Goal: Task Accomplishment & Management: Manage account settings

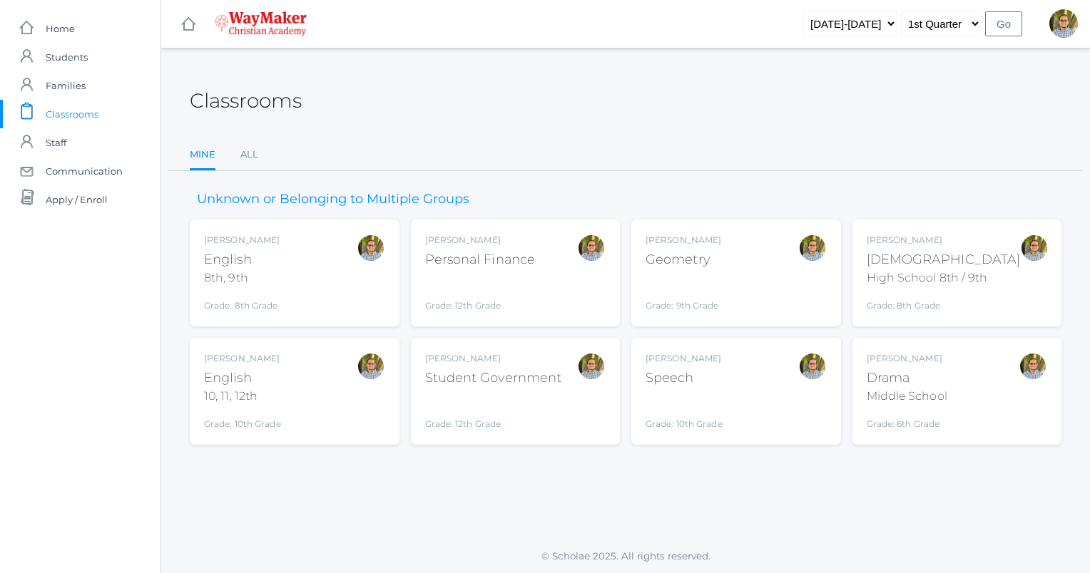
click at [967, 377] on div "Kylen Braileanu Drama Middle School Grade: 6th Grade THEATER" at bounding box center [957, 391] width 181 height 78
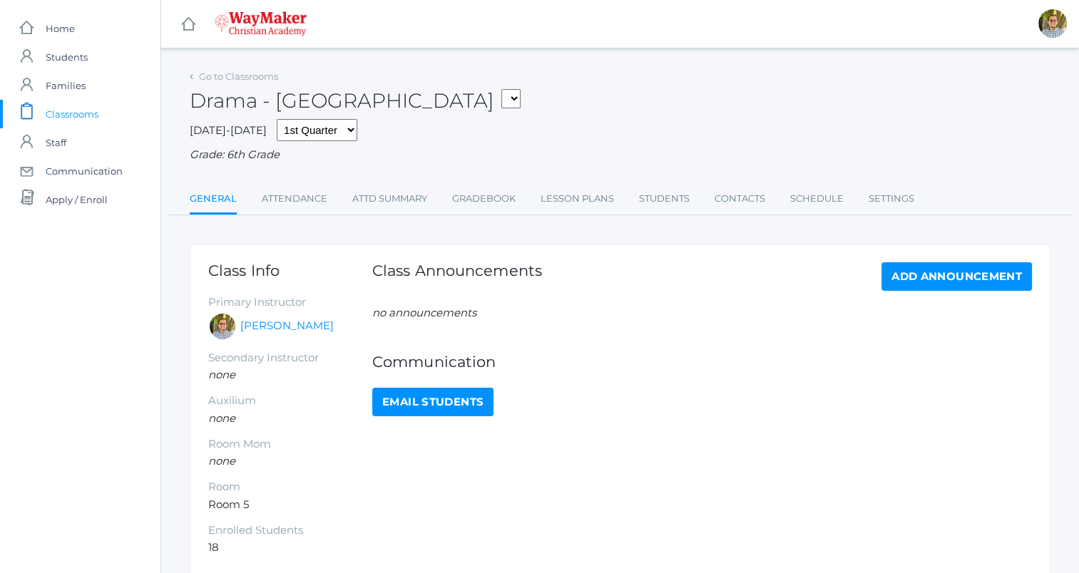
click at [994, 437] on div "Class Announcements Add Announcement no announcements Communication Email Stude…" at bounding box center [702, 409] width 660 height 294
click at [489, 209] on link "Gradebook" at bounding box center [483, 199] width 63 height 29
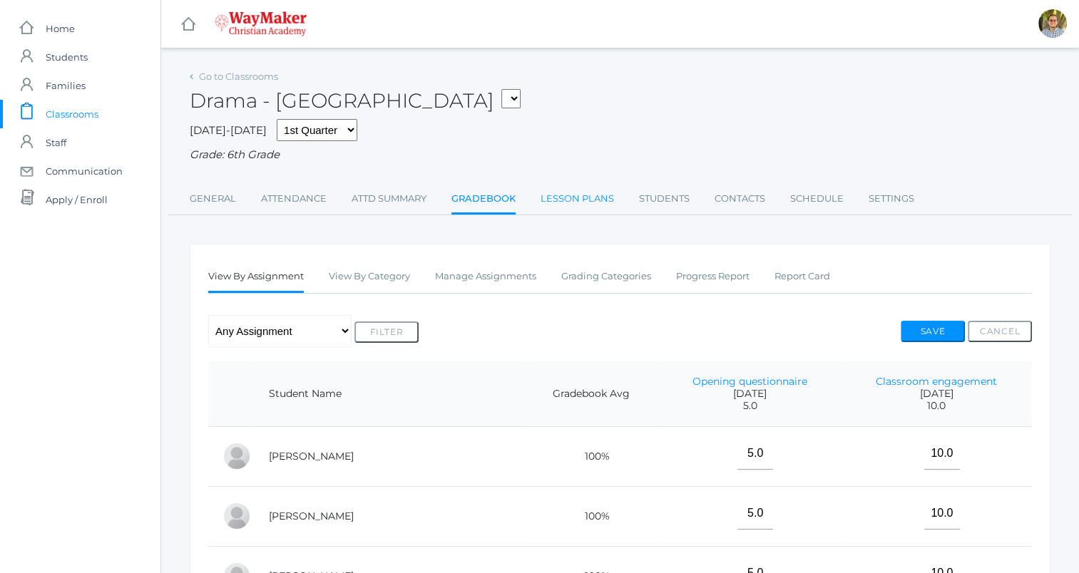
click at [577, 203] on link "Lesson Plans" at bounding box center [577, 199] width 73 height 29
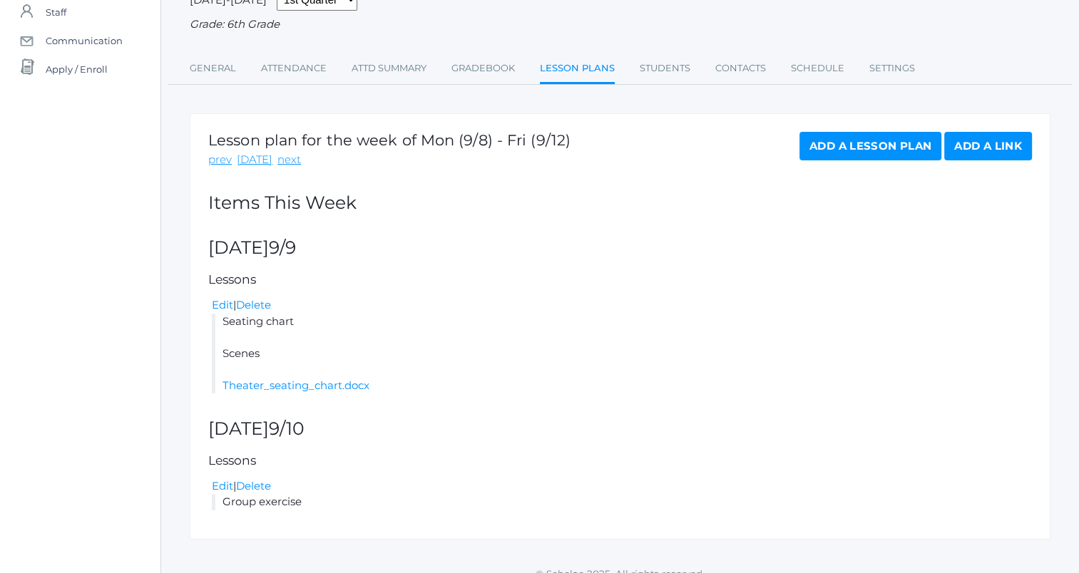
scroll to position [148, 0]
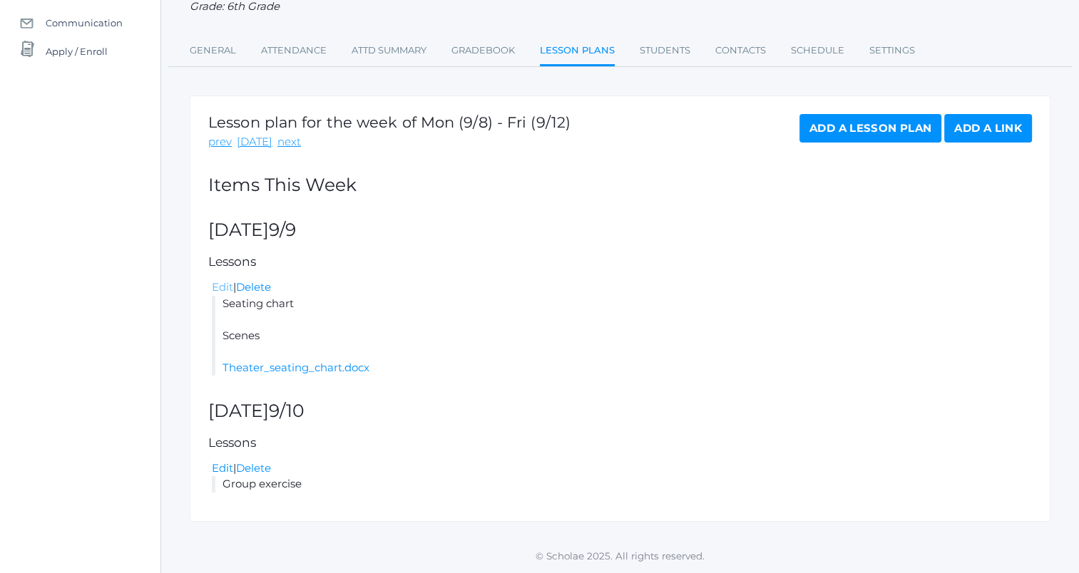
click at [228, 287] on link "Edit" at bounding box center [222, 287] width 21 height 14
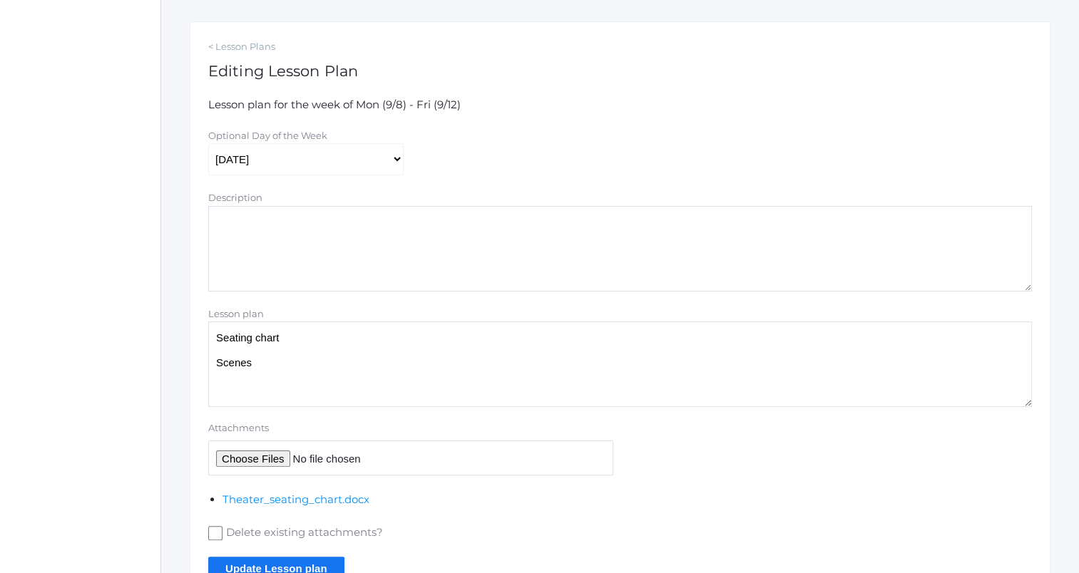
scroll to position [233, 0]
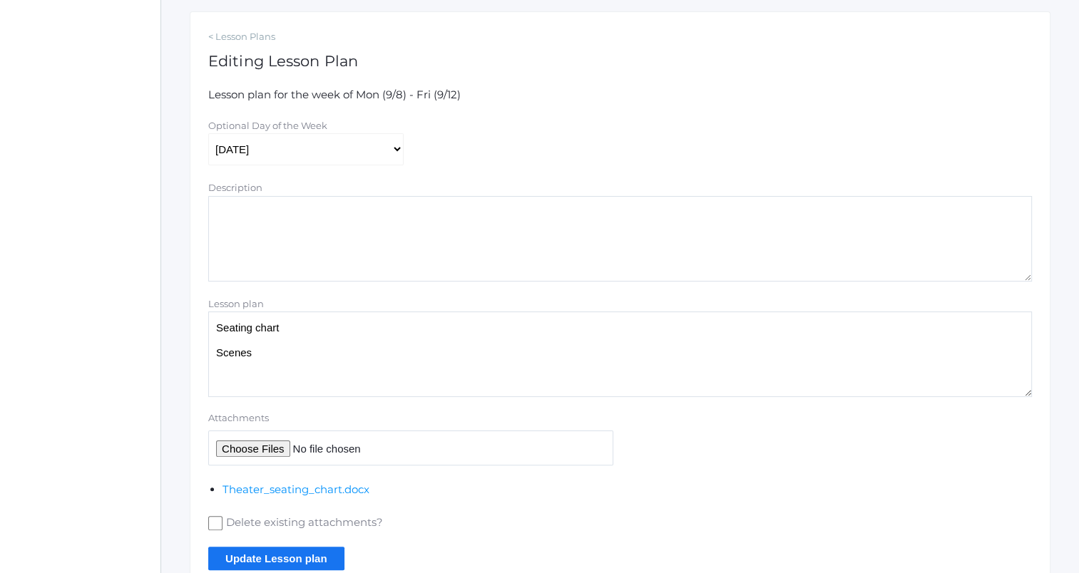
click at [367, 367] on textarea "Seating chart Scenes" at bounding box center [620, 355] width 824 height 86
type textarea "Seating chart Warm up: "Doth Mother know you weareth her drapes?" Scenes"
click at [307, 556] on input "Update Lesson plan" at bounding box center [276, 559] width 136 height 24
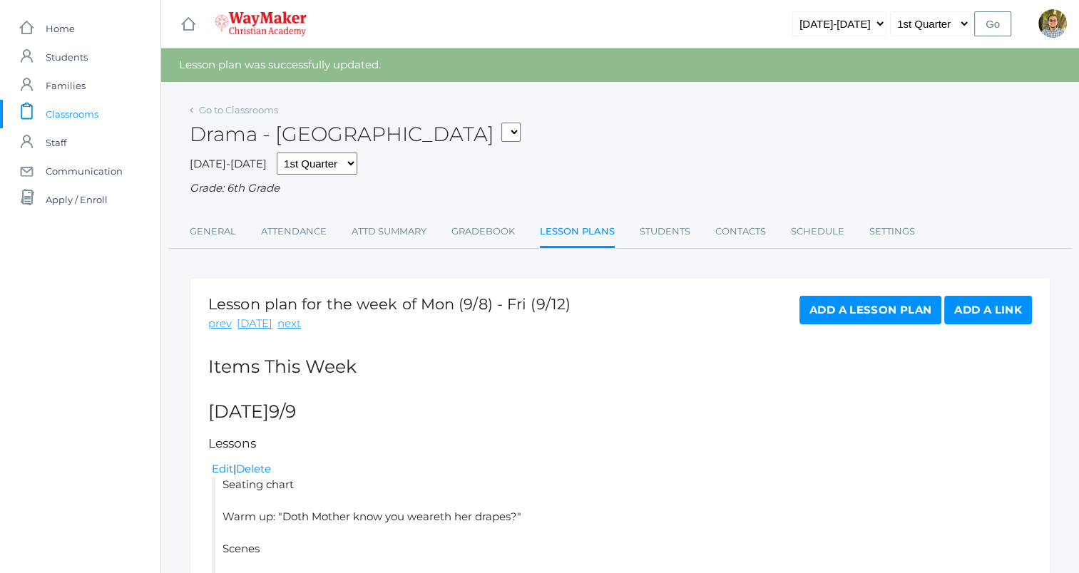
click at [79, 111] on span "Classrooms" at bounding box center [72, 114] width 53 height 29
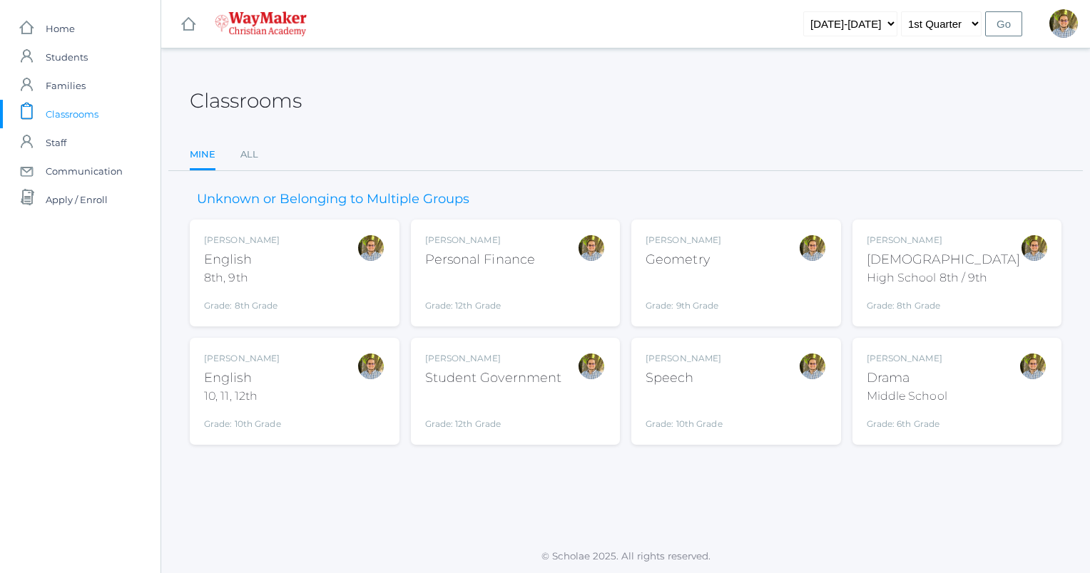
click at [956, 244] on div "[PERSON_NAME]" at bounding box center [944, 240] width 154 height 13
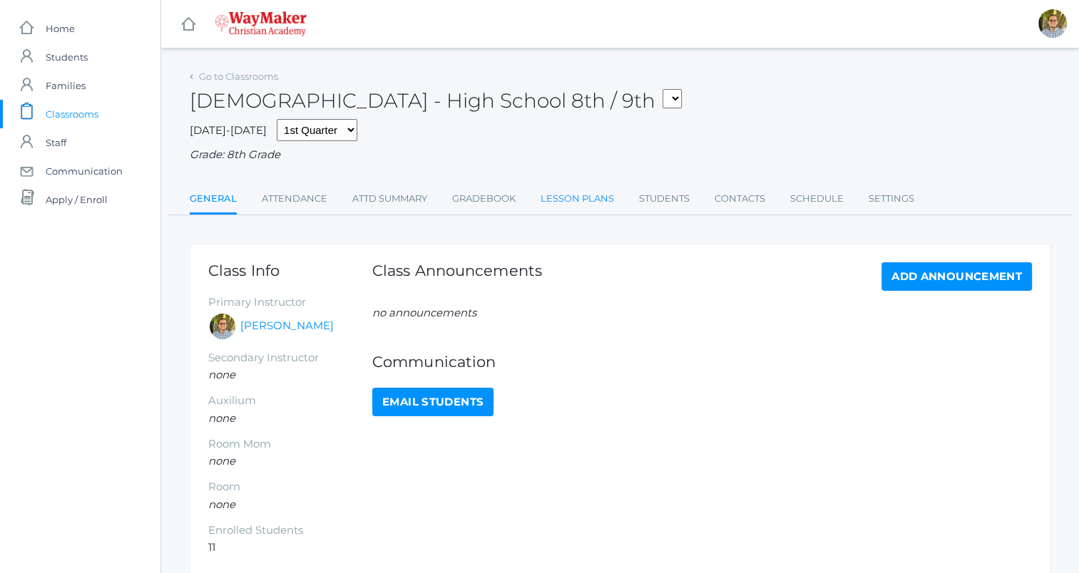
click at [578, 203] on link "Lesson Plans" at bounding box center [577, 199] width 73 height 29
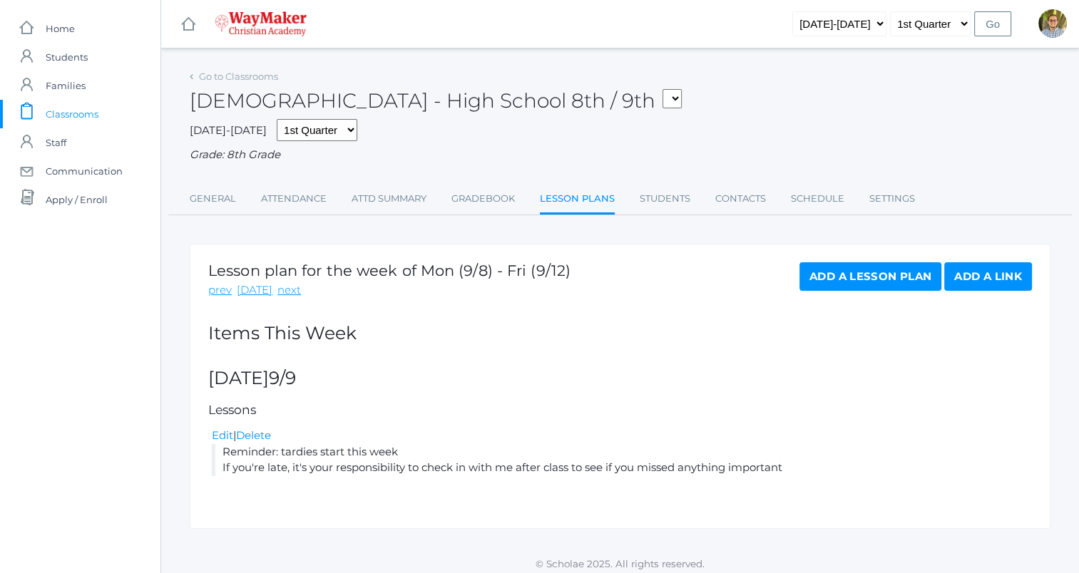
scroll to position [8, 0]
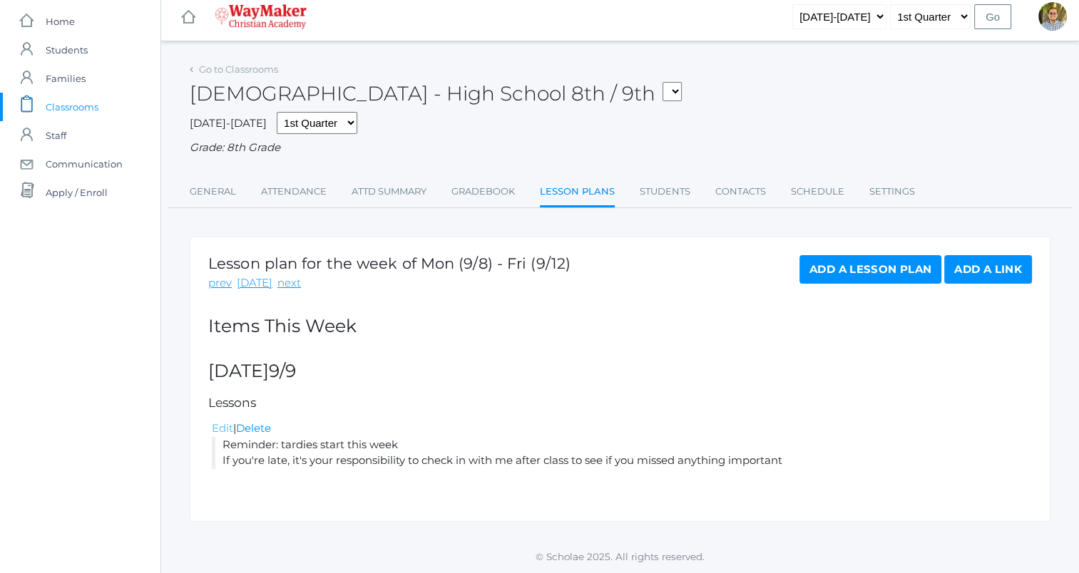
click at [220, 429] on link "Edit" at bounding box center [222, 429] width 21 height 14
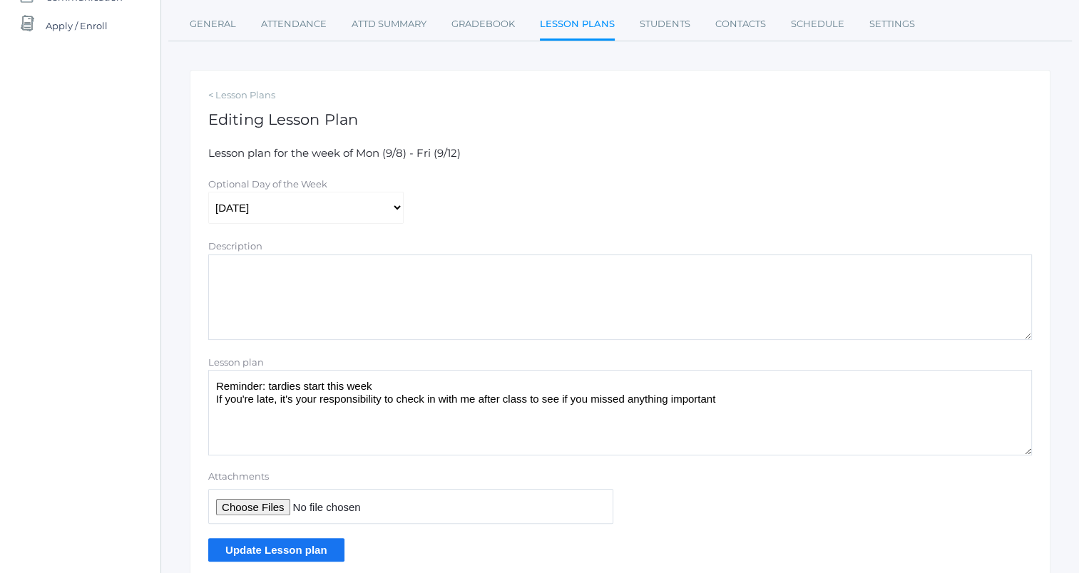
scroll to position [233, 0]
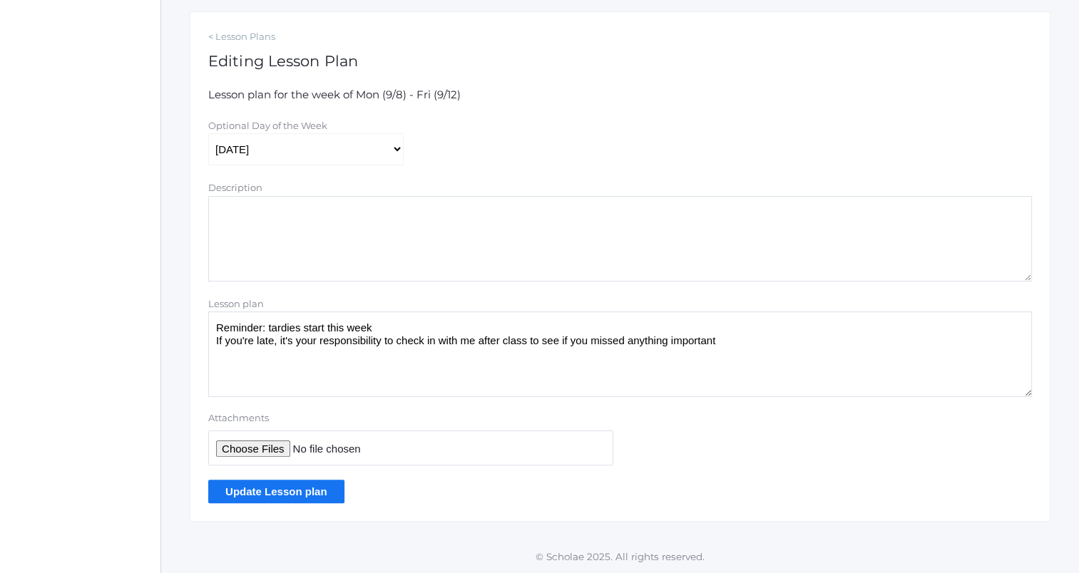
click at [764, 346] on textarea "Reminder: tardies start this week If you're late, it's your responsibility to c…" at bounding box center [620, 355] width 824 height 86
type textarea "Reminder: tardies start this week If you're late, it's your responsibility to c…"
click at [290, 496] on input "Update Lesson plan" at bounding box center [276, 492] width 136 height 24
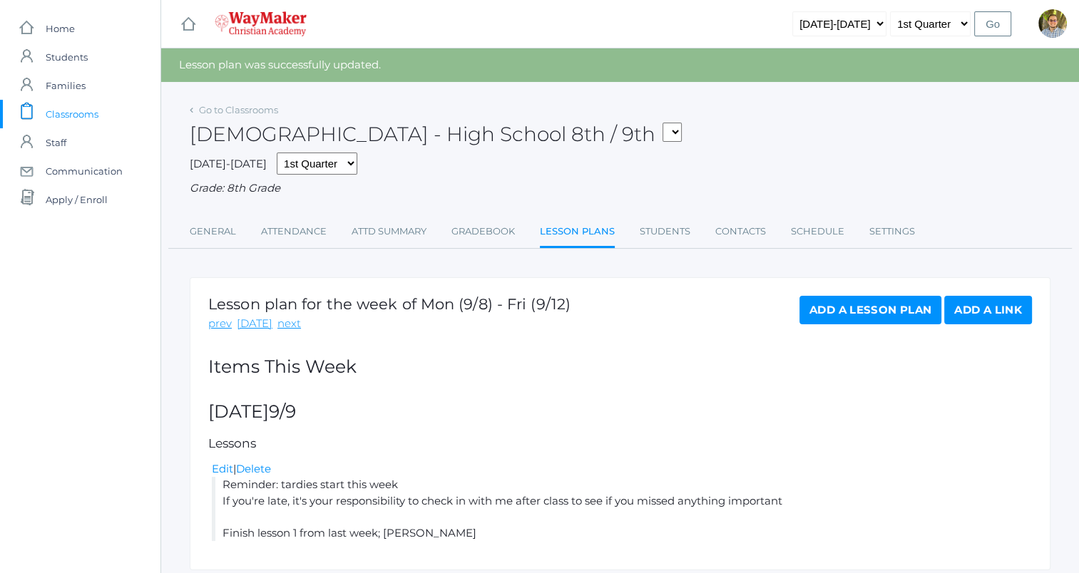
click at [858, 303] on link "Add a Lesson Plan" at bounding box center [871, 310] width 142 height 29
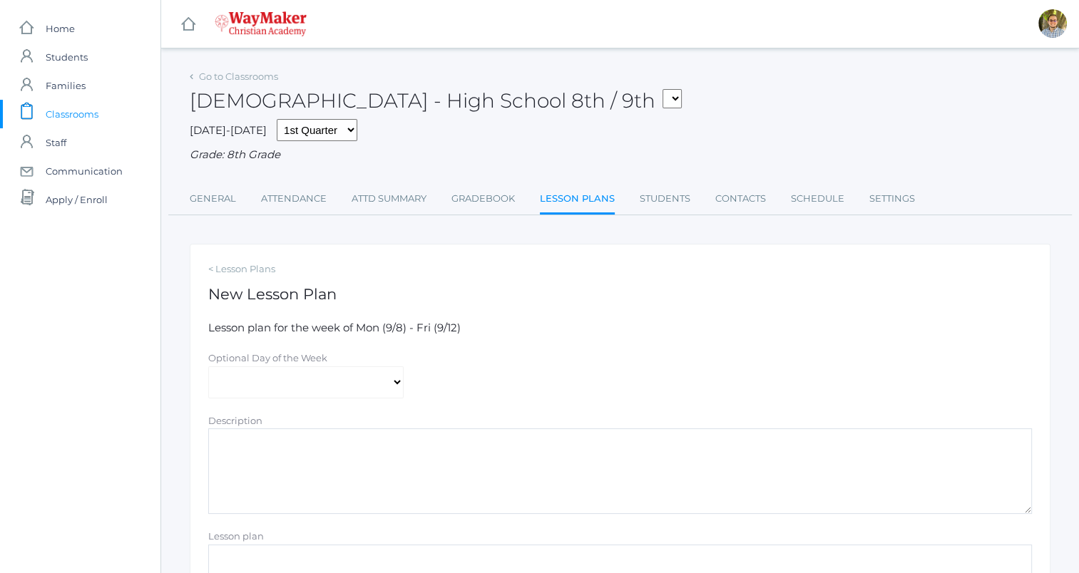
click at [292, 365] on div "Optional Day of the Week" at bounding box center [305, 358] width 195 height 16
click at [289, 382] on select "Monday Tuesday Wednesday Thursday Friday" at bounding box center [305, 383] width 195 height 32
select select "2025-09-10"
click at [208, 367] on select "Monday Tuesday Wednesday Thursday Friday" at bounding box center [305, 383] width 195 height 32
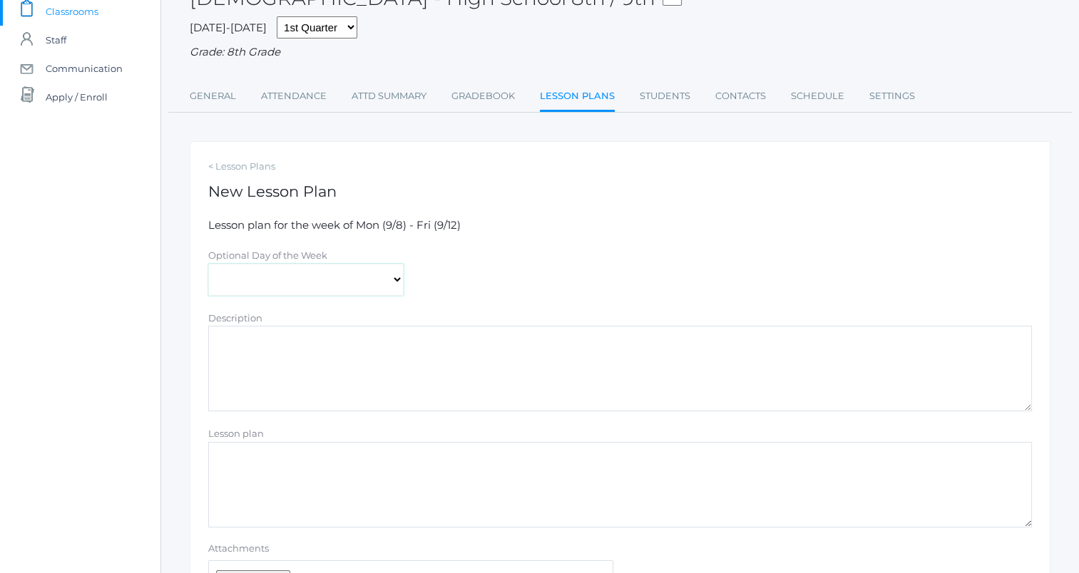
scroll to position [103, 0]
click at [359, 490] on textarea "Lesson plan" at bounding box center [620, 485] width 824 height 86
type textarea "l"
click at [584, 390] on textarea "Description" at bounding box center [620, 369] width 824 height 86
click at [554, 445] on textarea "Lesson 2:" at bounding box center [620, 485] width 824 height 86
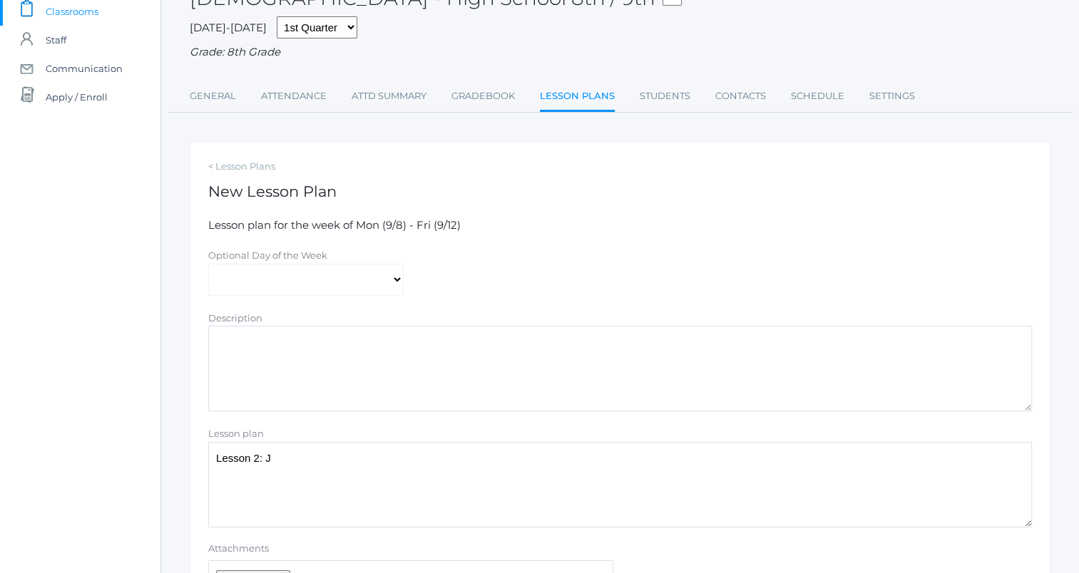
click at [724, 444] on textarea "Lesson 2: J" at bounding box center [620, 485] width 824 height 86
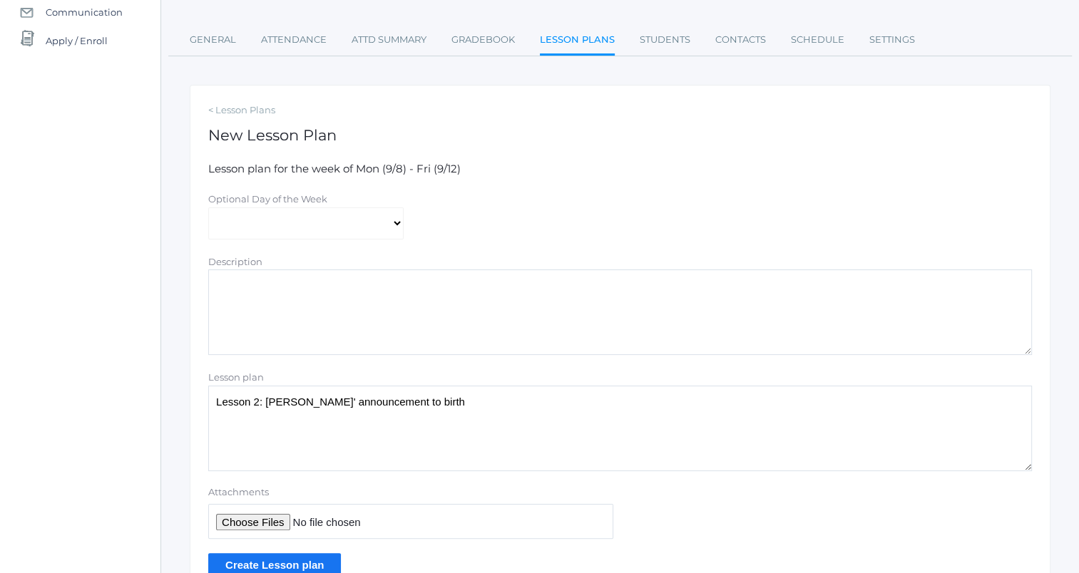
scroll to position [160, 0]
click at [418, 404] on textarea "Lesson 2: Jesus' announcement to birth" at bounding box center [620, 428] width 824 height 86
type textarea "L"
paste textarea "• Lesson 2 (Matthew 1:18-25; Luke 2:1-7) o Joseph finds out o Gabriel instructs…"
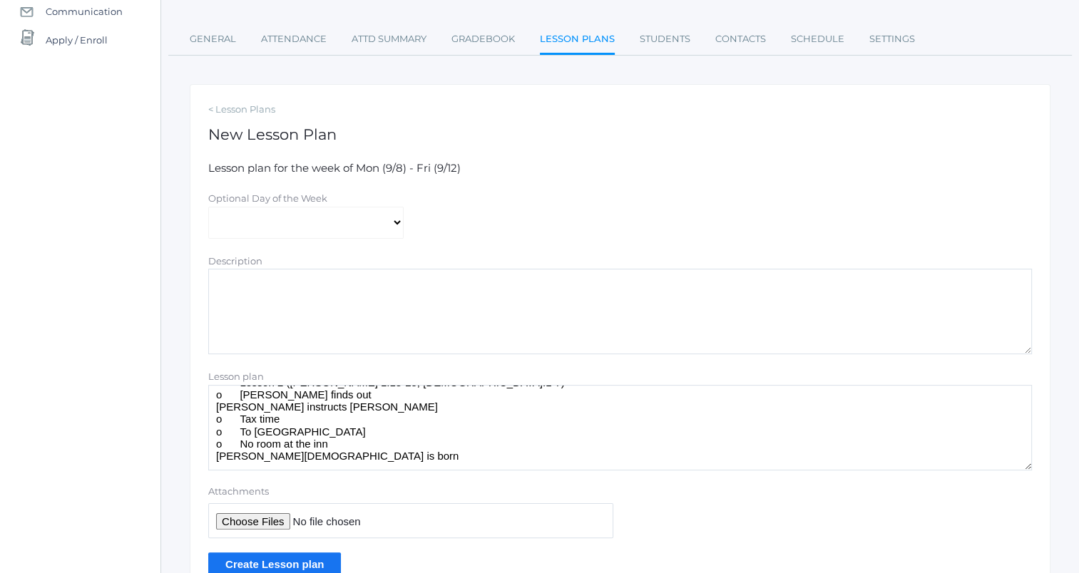
scroll to position [0, 0]
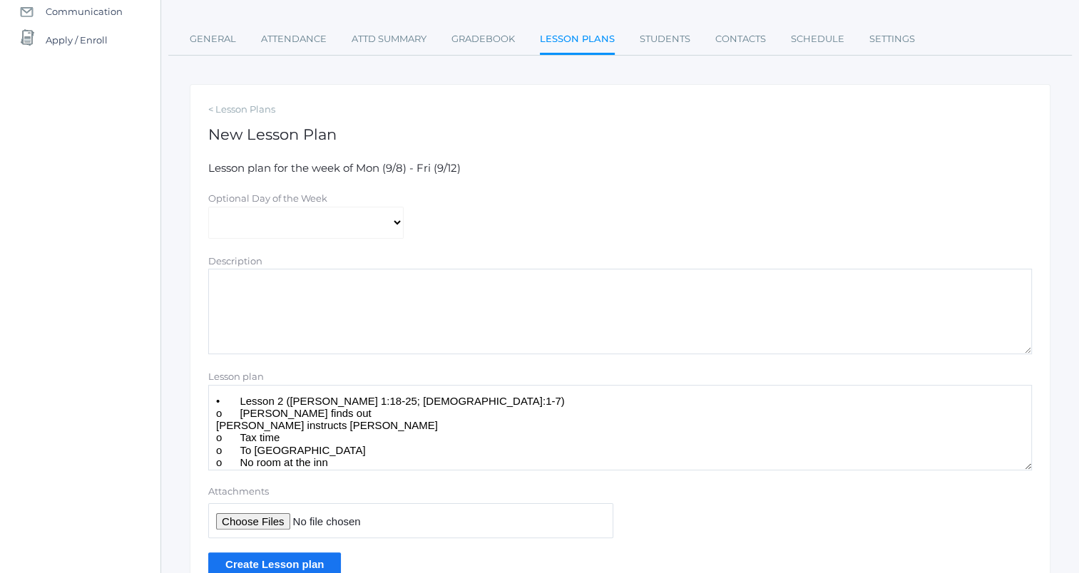
type textarea "• Lesson 2 (Matthew 1:18-25; Luke 2:1-7) o Joseph finds out o Gabriel instructs…"
click at [241, 564] on input "Create Lesson plan" at bounding box center [274, 565] width 133 height 24
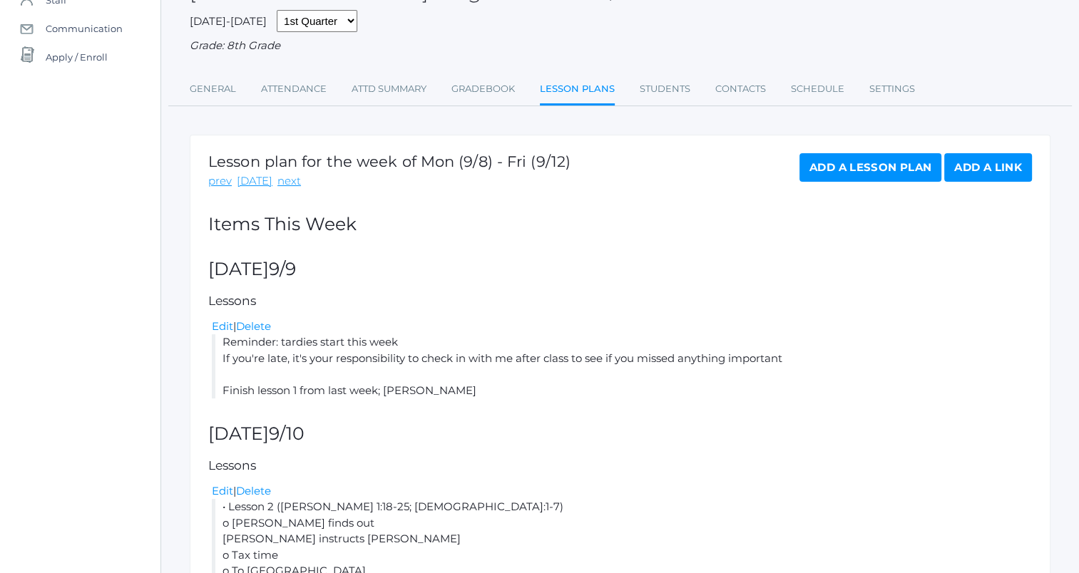
scroll to position [146, 0]
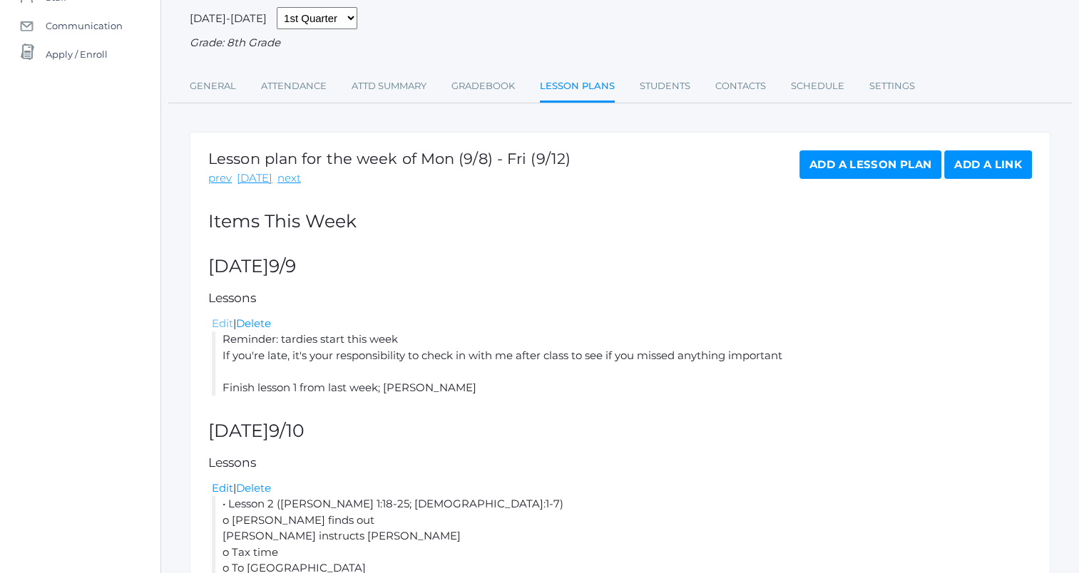
click at [225, 325] on link "Edit" at bounding box center [222, 324] width 21 height 14
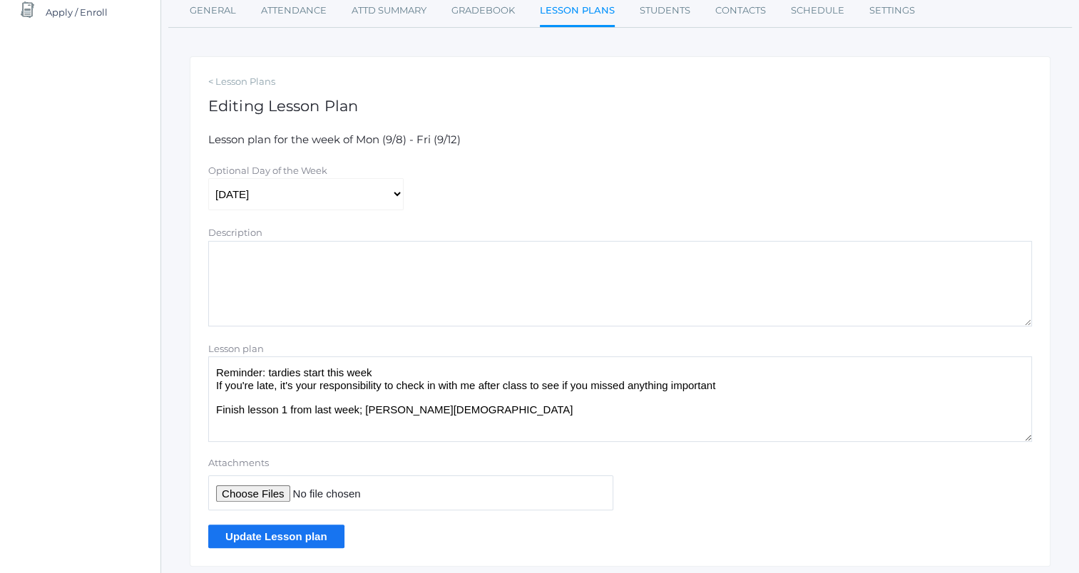
scroll to position [188, 0]
click at [485, 415] on textarea "Reminder: tardies start this week If you're late, it's your responsibility to c…" at bounding box center [620, 399] width 824 height 86
paste textarea "• Lesson 1 (Luke 1; Isaiah 9:6; 7:14; Micah 5:2; 2 Sam. 7:12-16; Malachi 3:1 o …"
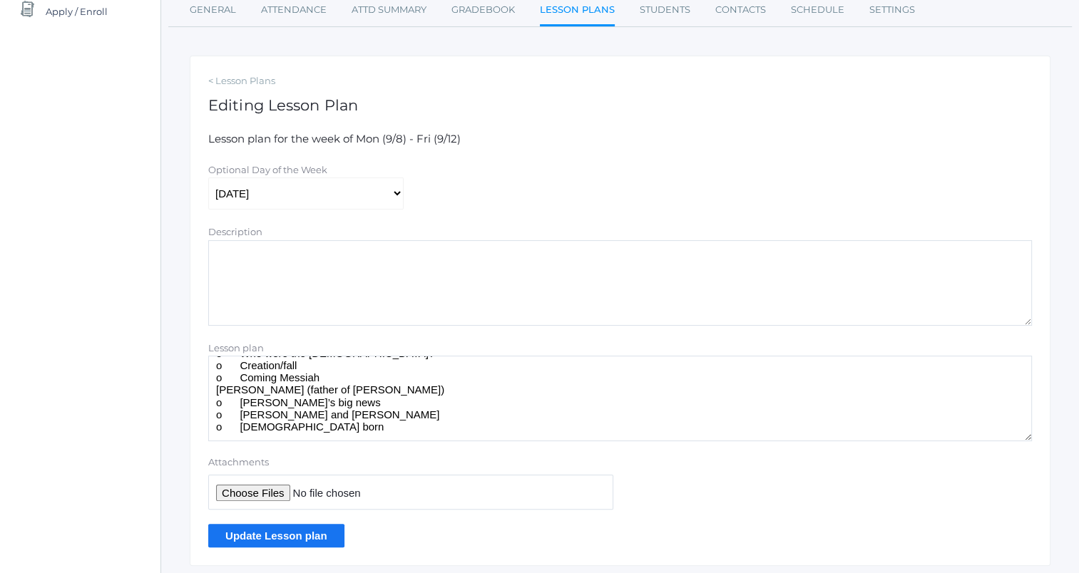
scroll to position [80, 0]
click at [389, 417] on textarea "Reminder: tardies start this week If you're late, it's your responsibility to c…" at bounding box center [620, 399] width 824 height 86
type textarea "Reminder: tardies start this week If you're late, it's your responsibility to c…"
click at [307, 541] on input "Update Lesson plan" at bounding box center [276, 536] width 136 height 24
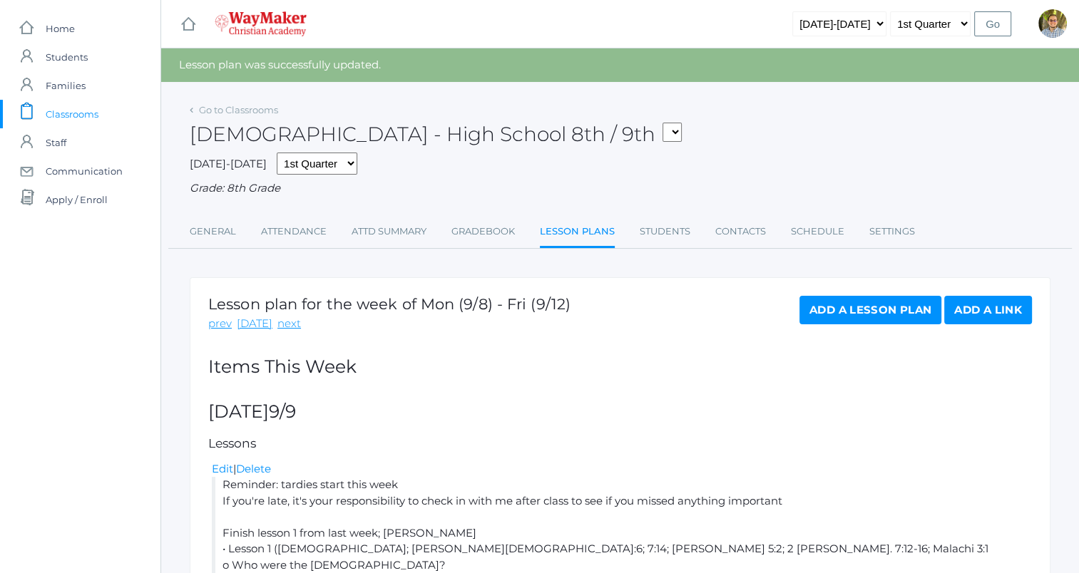
click at [857, 315] on link "Add a Lesson Plan" at bounding box center [871, 310] width 142 height 29
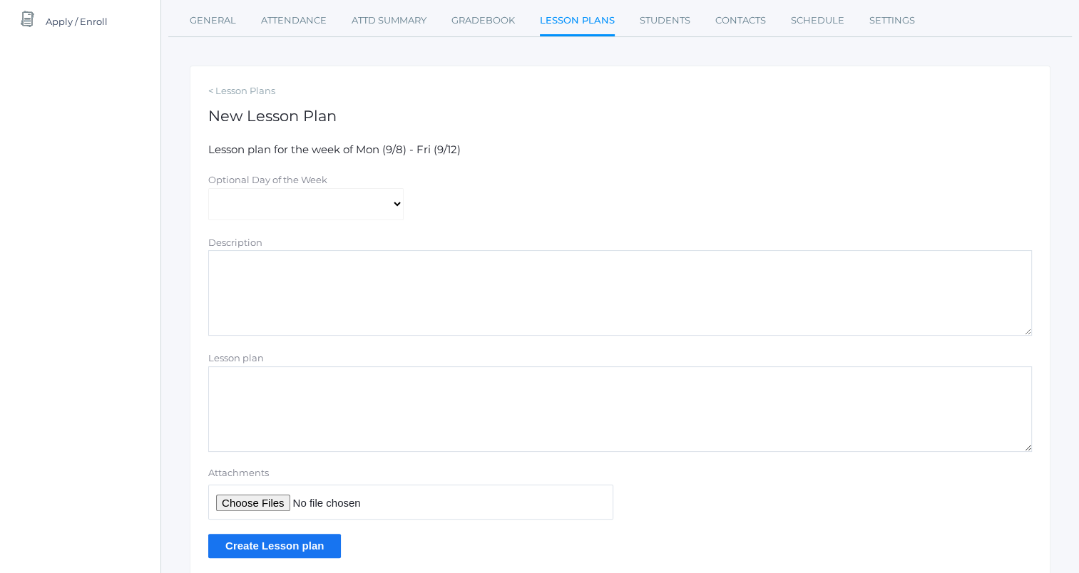
scroll to position [197, 0]
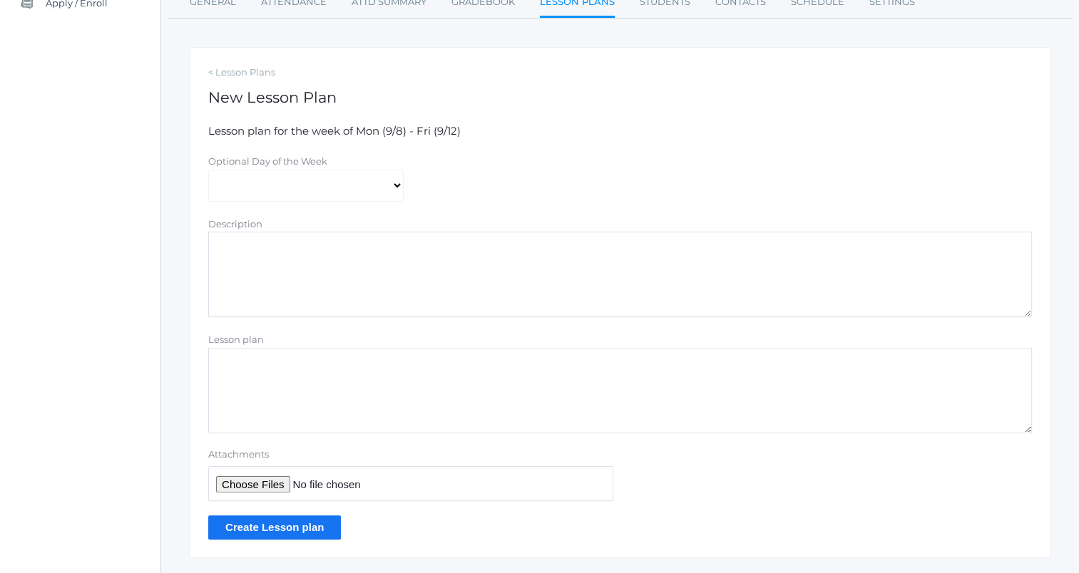
click at [542, 397] on textarea "Lesson plan" at bounding box center [620, 391] width 824 height 86
click at [368, 191] on select "Monday Tuesday Wednesday Thursday Friday" at bounding box center [305, 186] width 195 height 32
select select "2025-09-11"
click at [208, 170] on select "Monday Tuesday Wednesday Thursday Friday" at bounding box center [305, 186] width 195 height 32
click at [294, 340] on div "Lesson plan" at bounding box center [620, 340] width 824 height 16
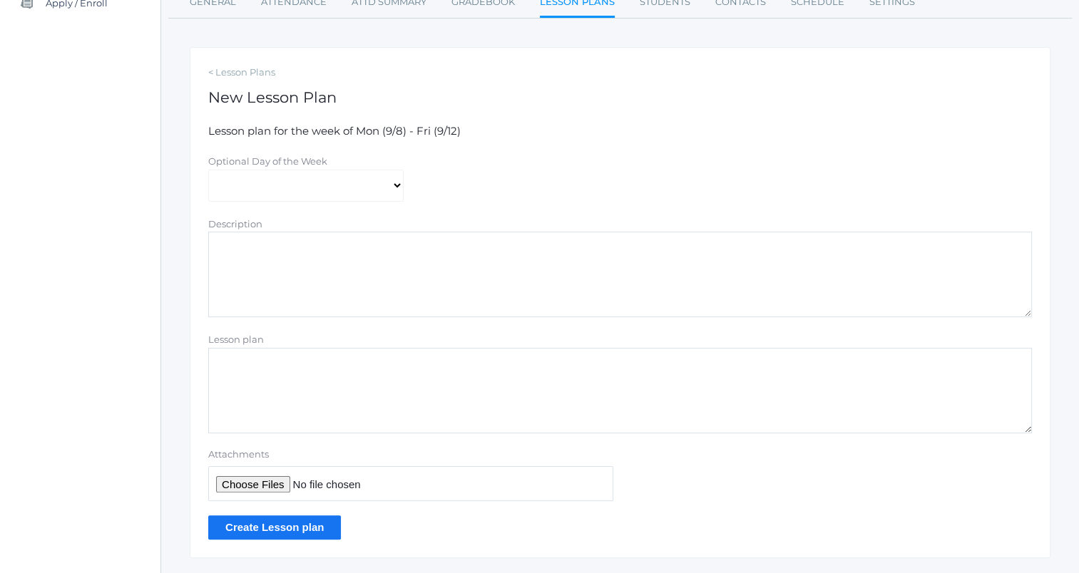
click at [295, 360] on textarea "Lesson plan" at bounding box center [620, 391] width 824 height 86
type textarea "Chapel"
click at [307, 531] on input "Create Lesson plan" at bounding box center [274, 528] width 133 height 24
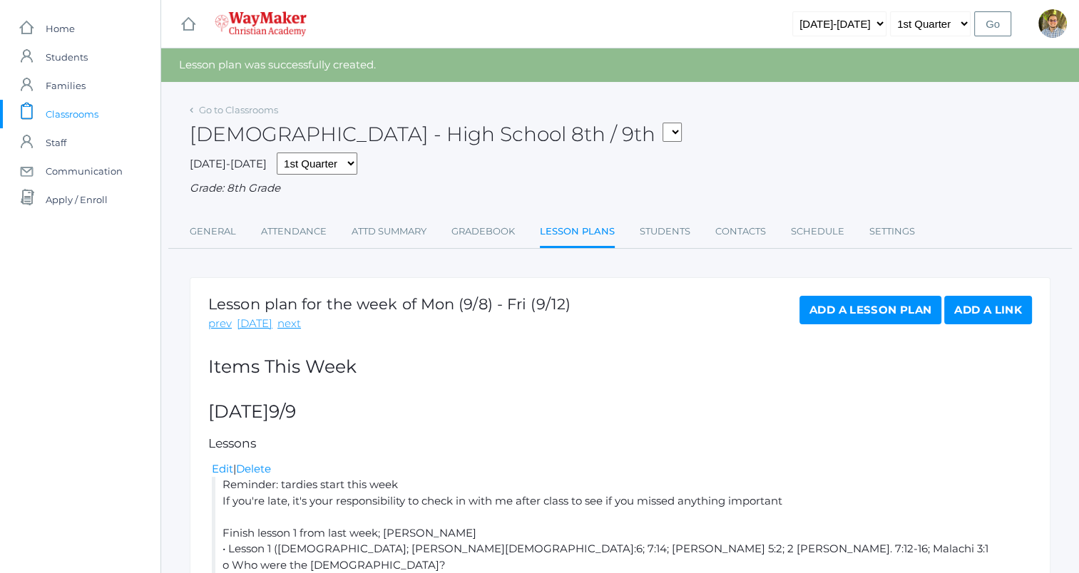
click at [877, 305] on link "Add a Lesson Plan" at bounding box center [871, 310] width 142 height 29
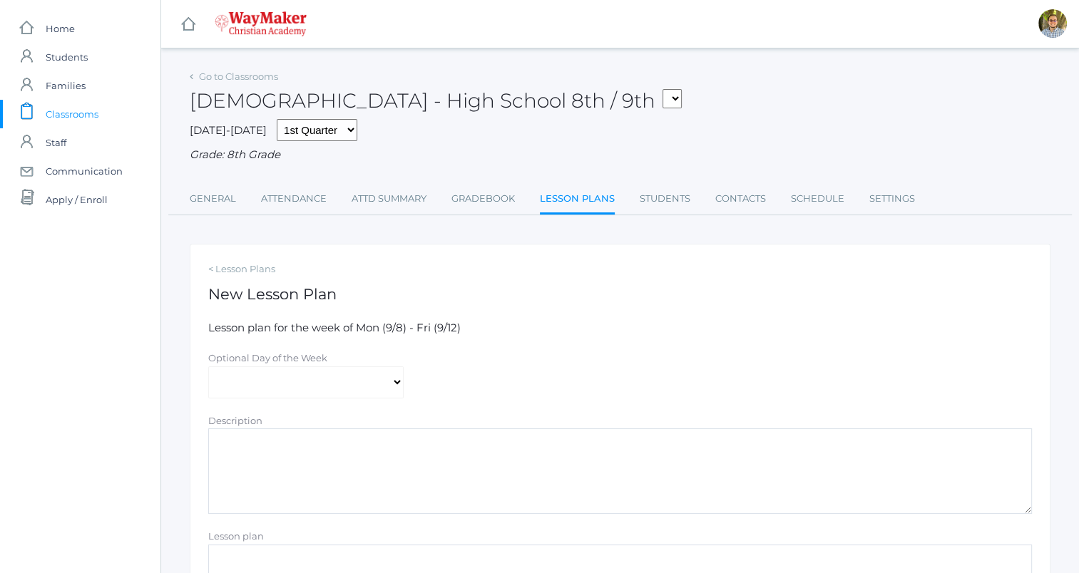
scroll to position [233, 0]
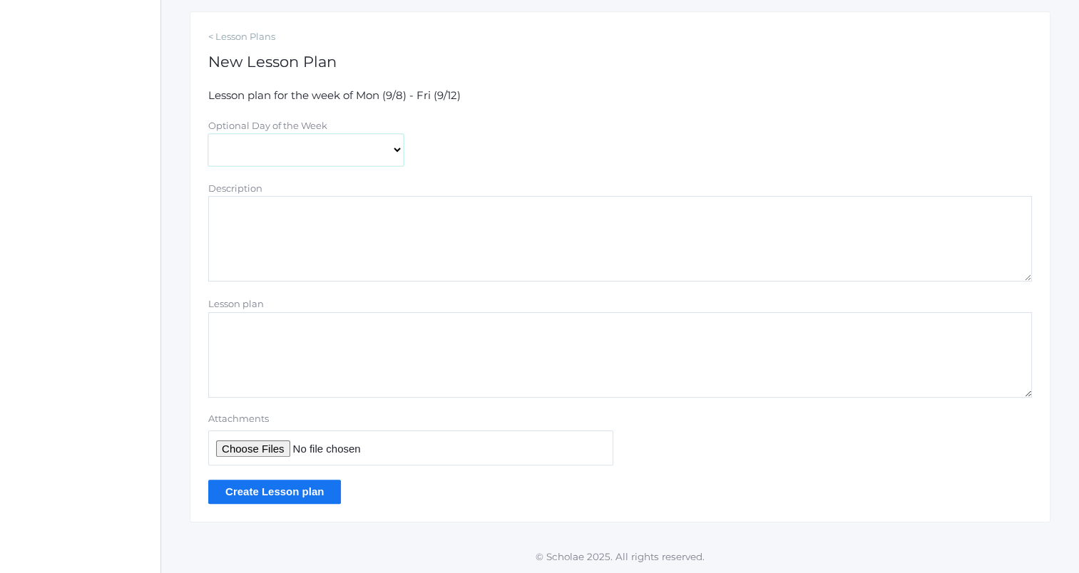
click at [350, 160] on select "[DATE] [DATE] [DATE] [DATE] [DATE]" at bounding box center [305, 150] width 195 height 32
select select "[DATE]"
click at [208, 134] on select "[DATE] [DATE] [DATE] [DATE] [DATE]" at bounding box center [305, 150] width 195 height 32
click at [351, 350] on textarea "Lesson plan" at bounding box center [620, 355] width 824 height 86
type textarea "Discussion groups"
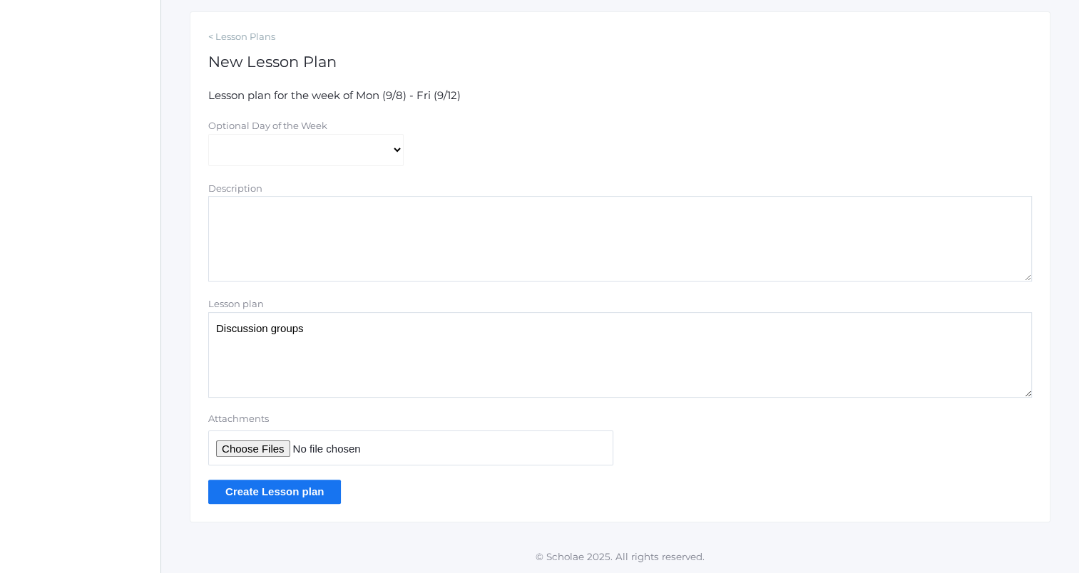
click at [297, 493] on input "Create Lesson plan" at bounding box center [274, 492] width 133 height 24
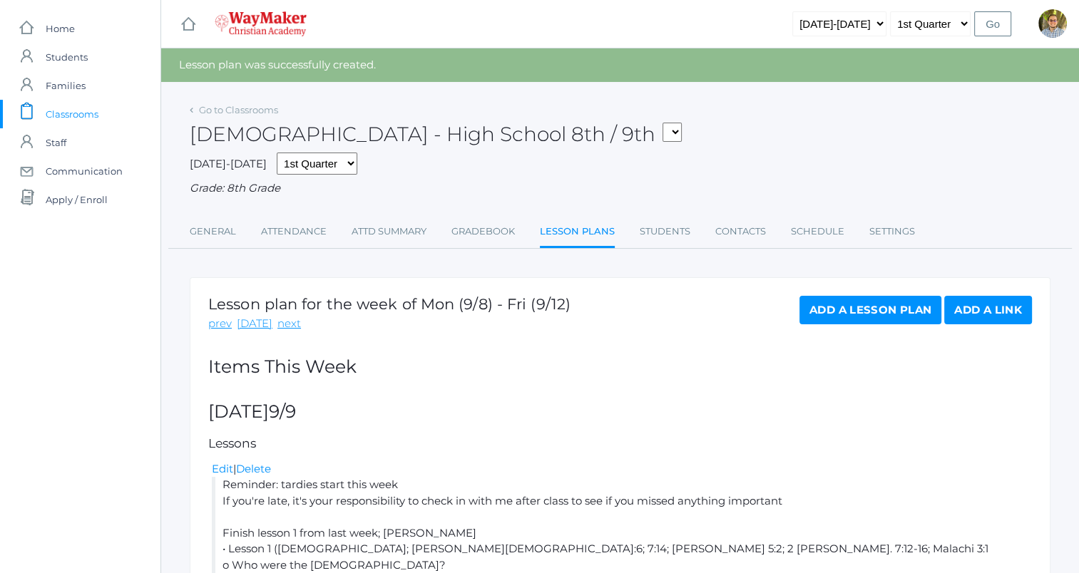
click at [573, 231] on link "Lesson Plans" at bounding box center [577, 233] width 75 height 31
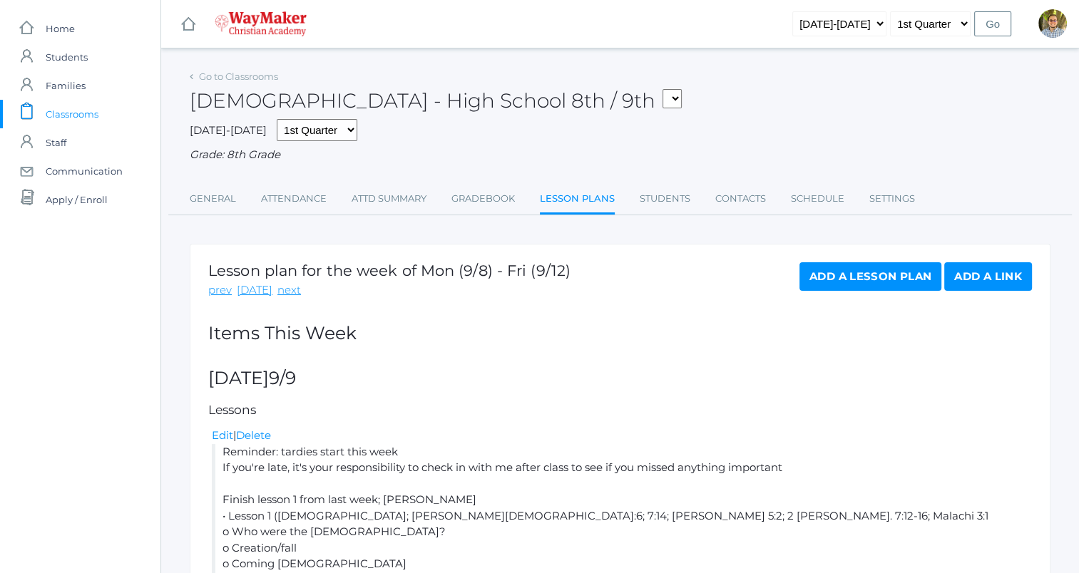
click at [111, 115] on link "icons/clipboard/plain Created with Sketch. Classrooms" at bounding box center [80, 114] width 160 height 29
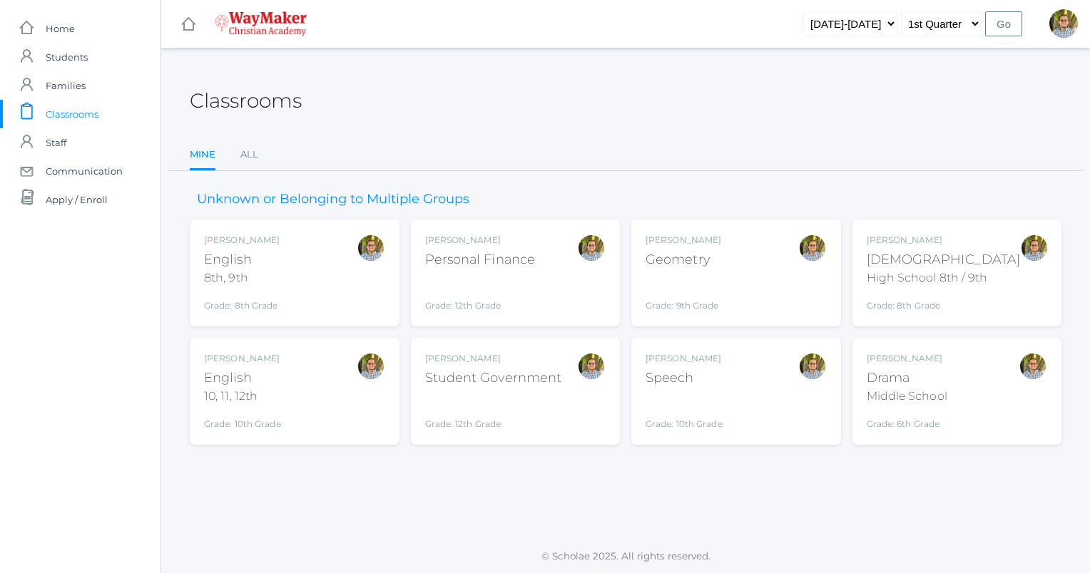
click at [337, 284] on div "Kylen Braileanu English 8th, 9th Grade: 8th Grade 08ENGLISH" at bounding box center [294, 273] width 181 height 78
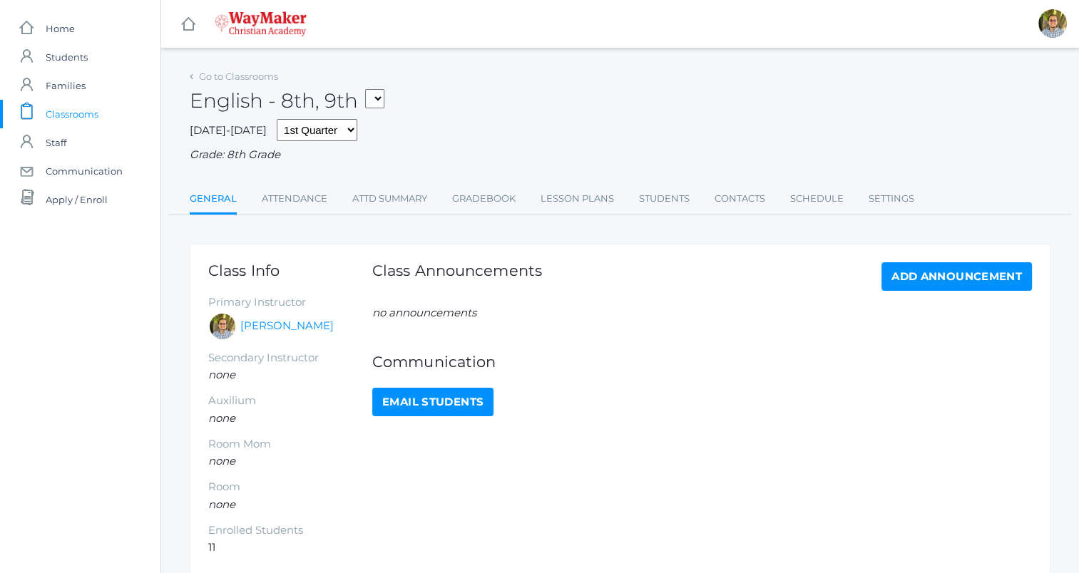
click at [80, 114] on span "Classrooms" at bounding box center [72, 114] width 53 height 29
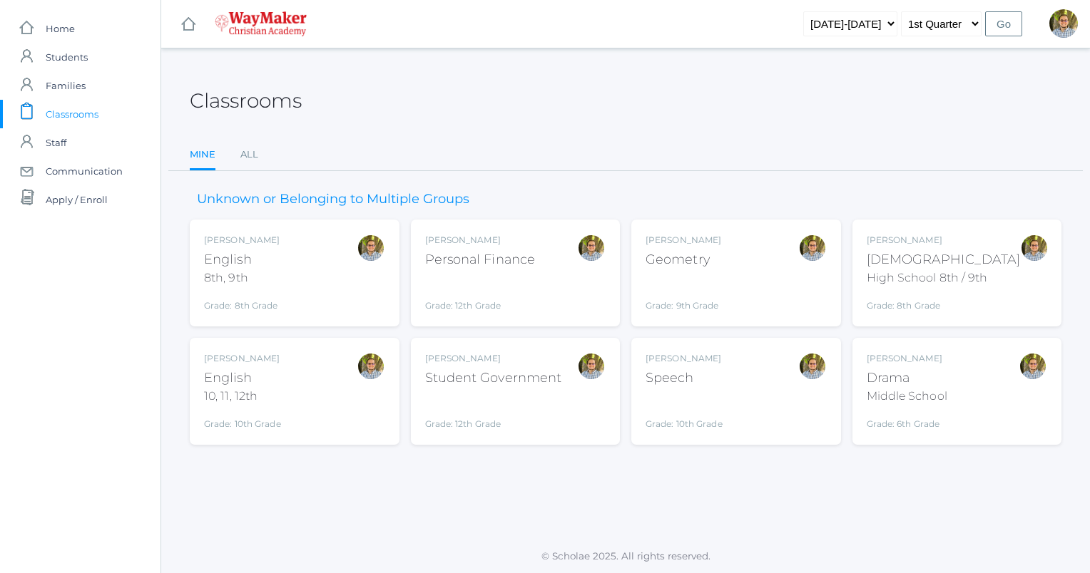
click at [315, 392] on div "Kylen Braileanu English 10, 11, 12th Grade: 10th Grade HSENGLISH" at bounding box center [294, 391] width 181 height 78
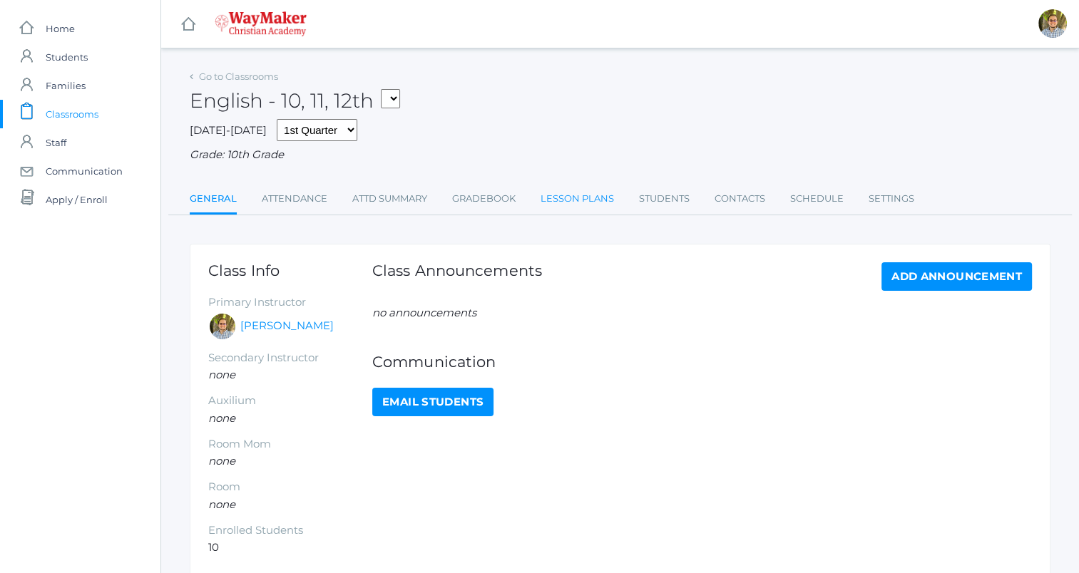
click at [563, 197] on link "Lesson Plans" at bounding box center [577, 199] width 73 height 29
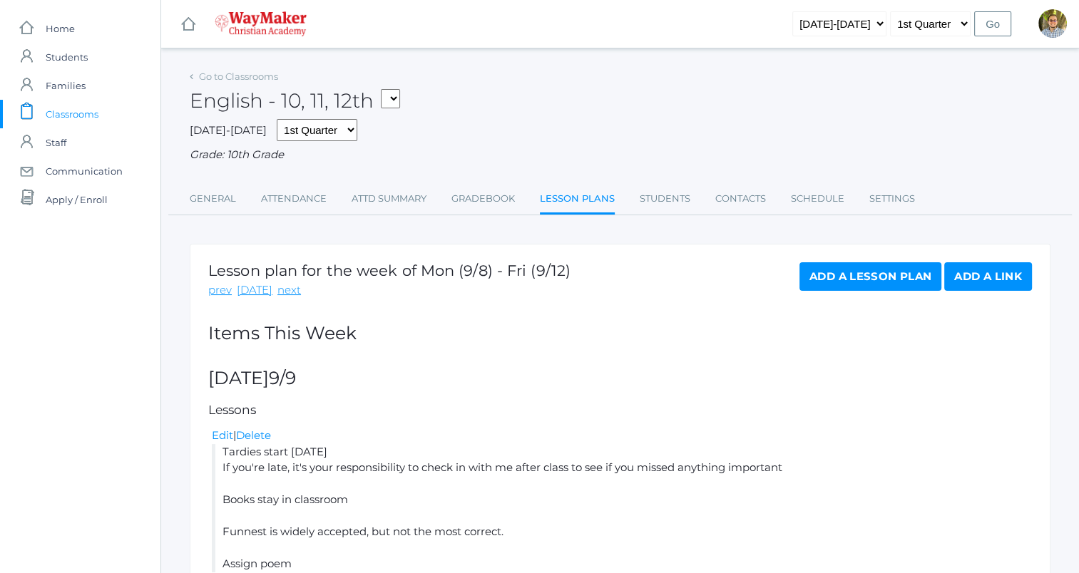
click at [96, 113] on span "Classrooms" at bounding box center [72, 114] width 53 height 29
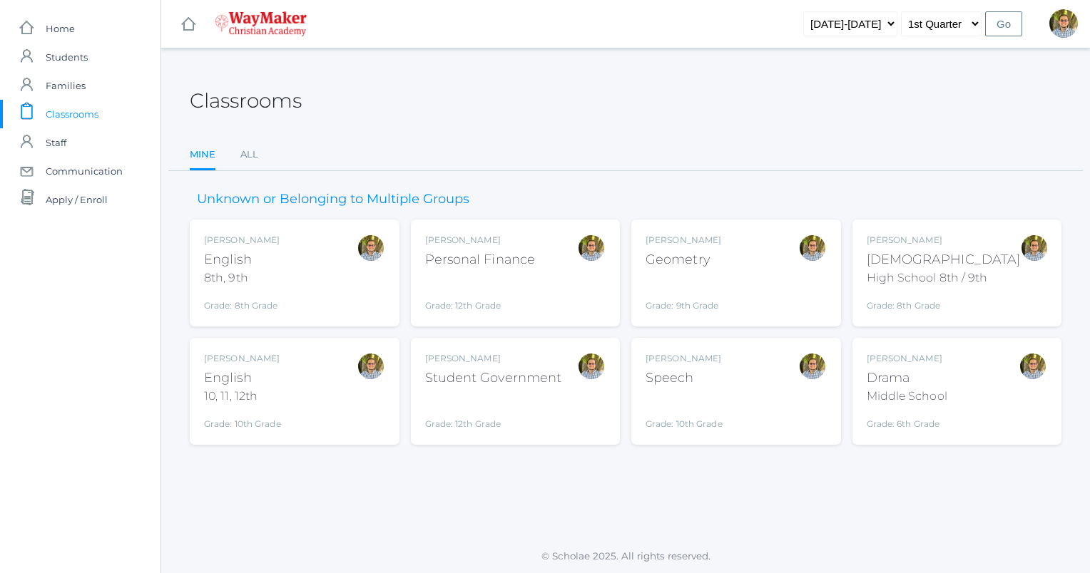
click at [294, 277] on div "Kylen Braileanu English 8th, 9th Grade: 8th Grade 08ENGLISH" at bounding box center [294, 273] width 181 height 78
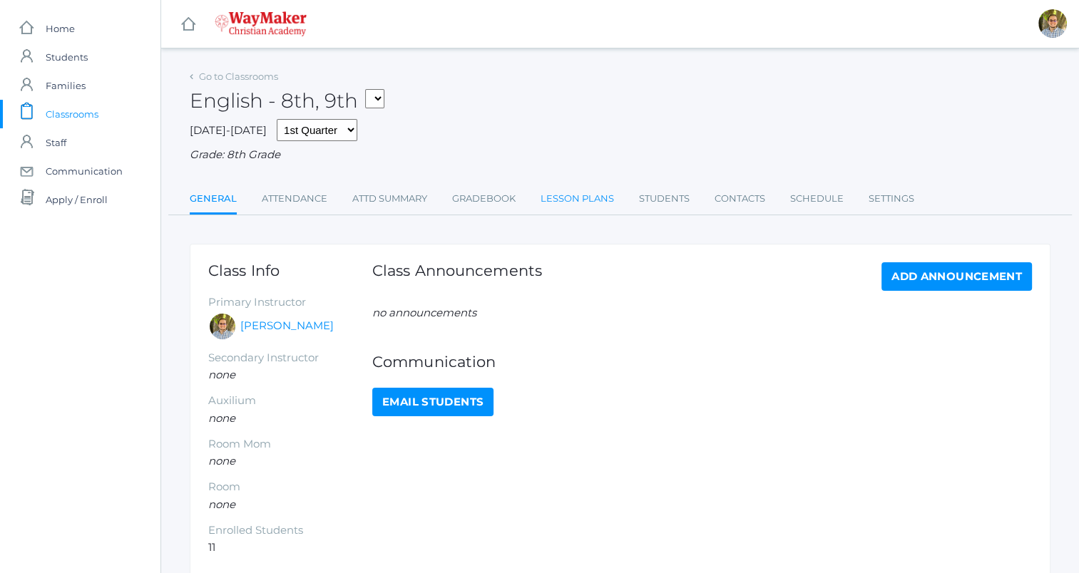
click at [571, 198] on link "Lesson Plans" at bounding box center [577, 199] width 73 height 29
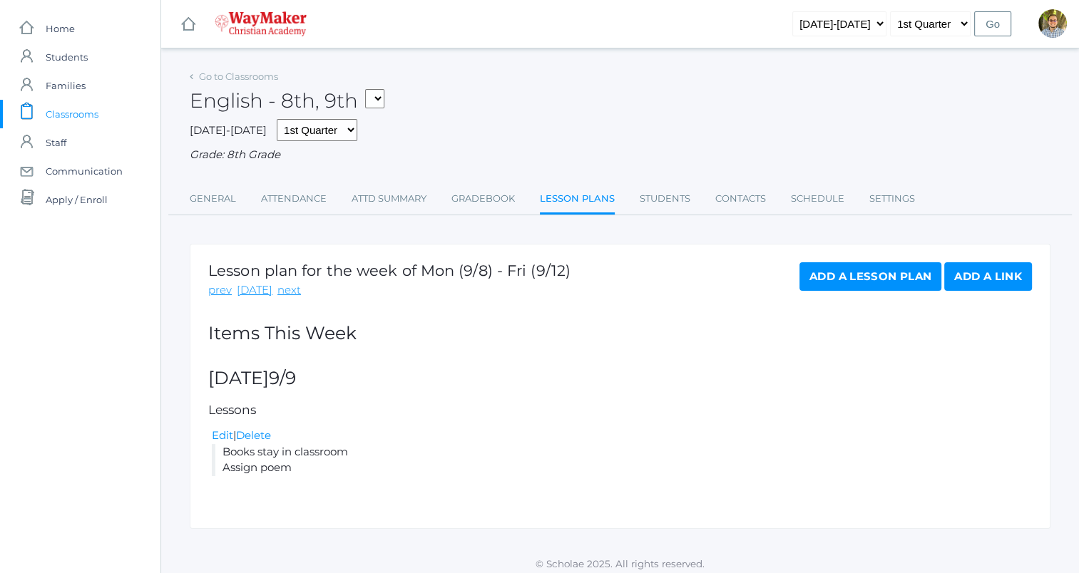
scroll to position [8, 0]
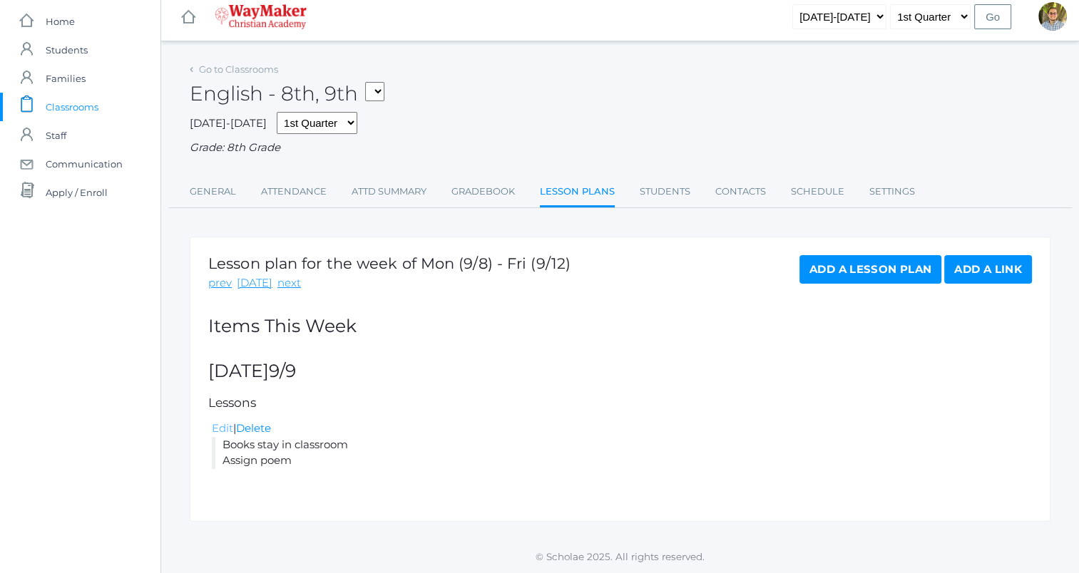
click at [220, 423] on link "Edit" at bounding box center [222, 429] width 21 height 14
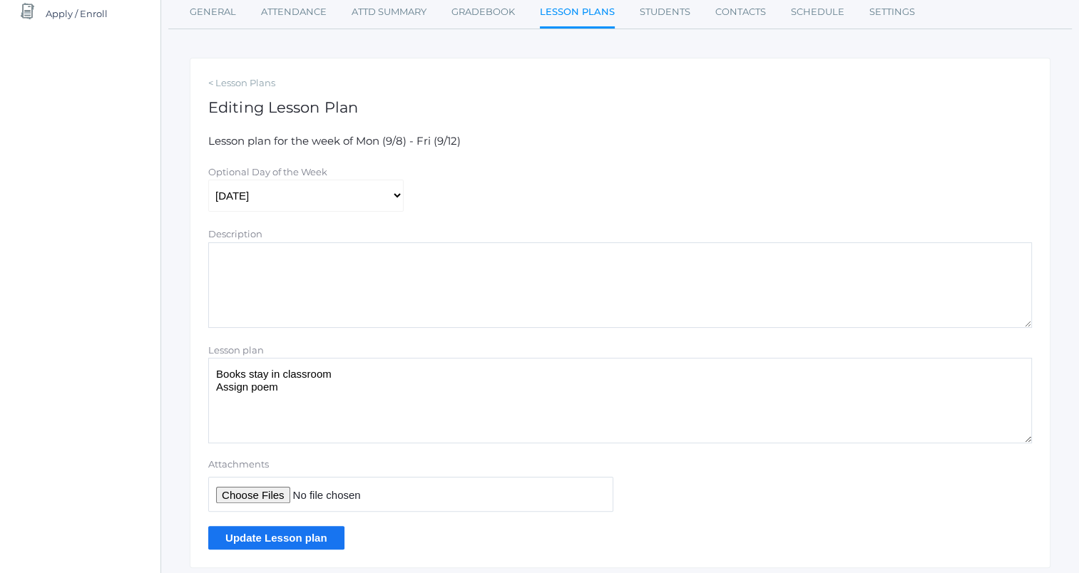
scroll to position [233, 0]
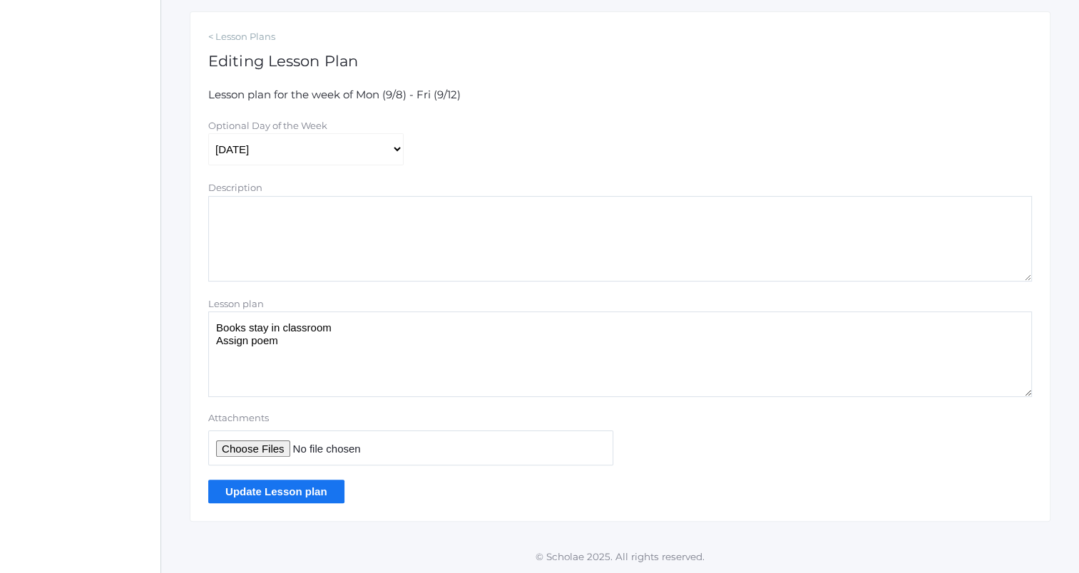
click at [413, 343] on textarea "Books stay in classroom Assign poem" at bounding box center [620, 355] width 824 height 86
click at [506, 369] on textarea "Books stay in classroom Assign poem" at bounding box center [620, 355] width 824 height 86
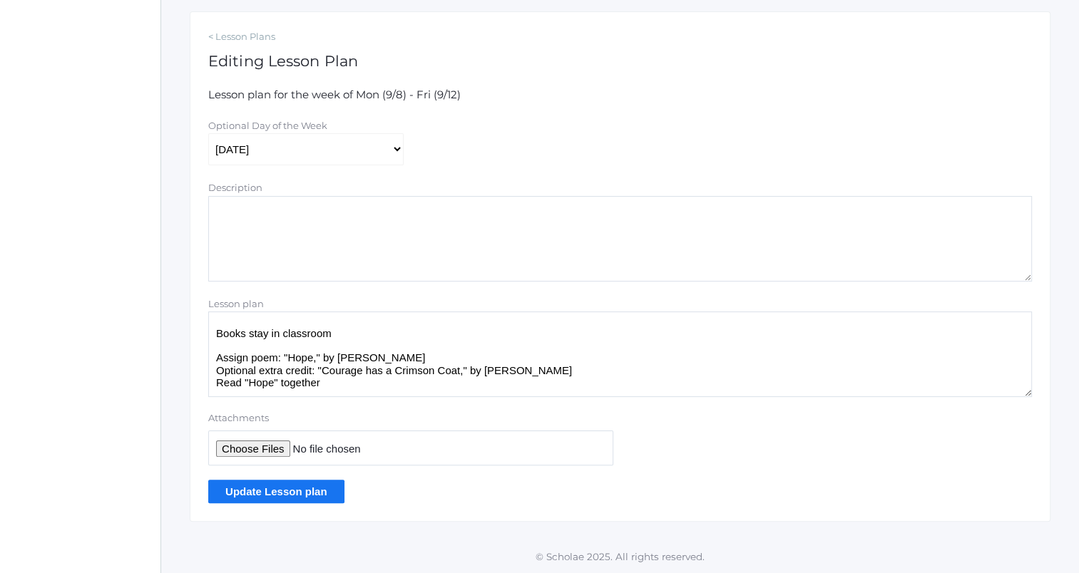
scroll to position [0, 0]
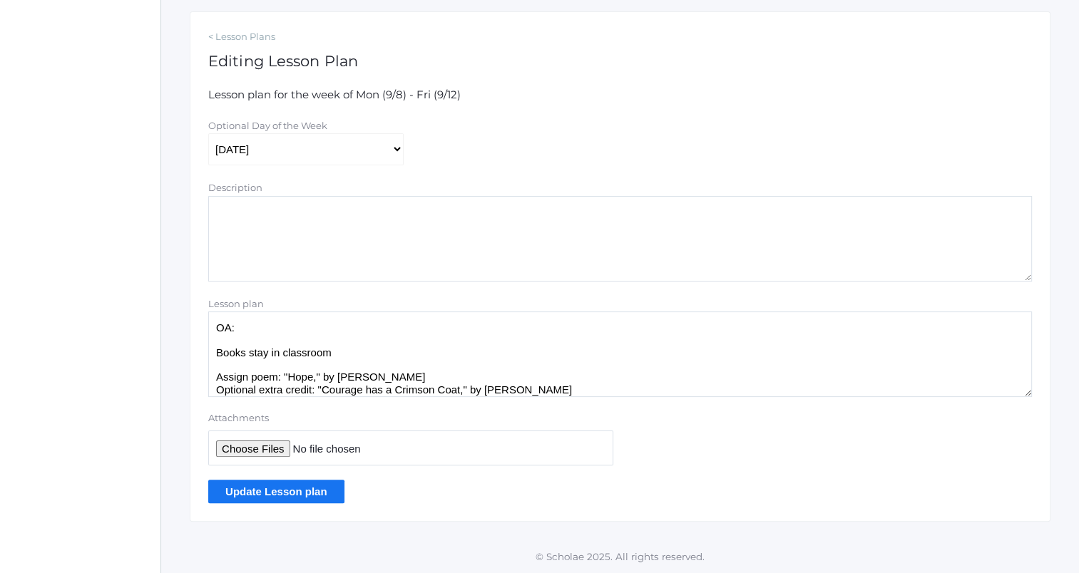
click at [298, 326] on textarea "Books stay in classroom Assign poem" at bounding box center [620, 355] width 824 height 86
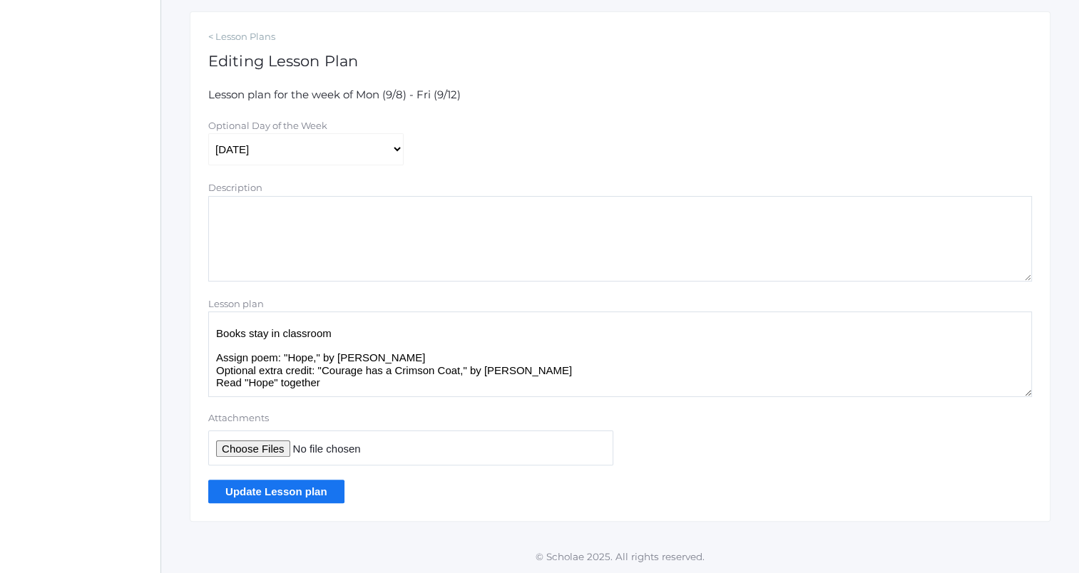
click at [382, 394] on textarea "Books stay in classroom Assign poem" at bounding box center [620, 355] width 824 height 86
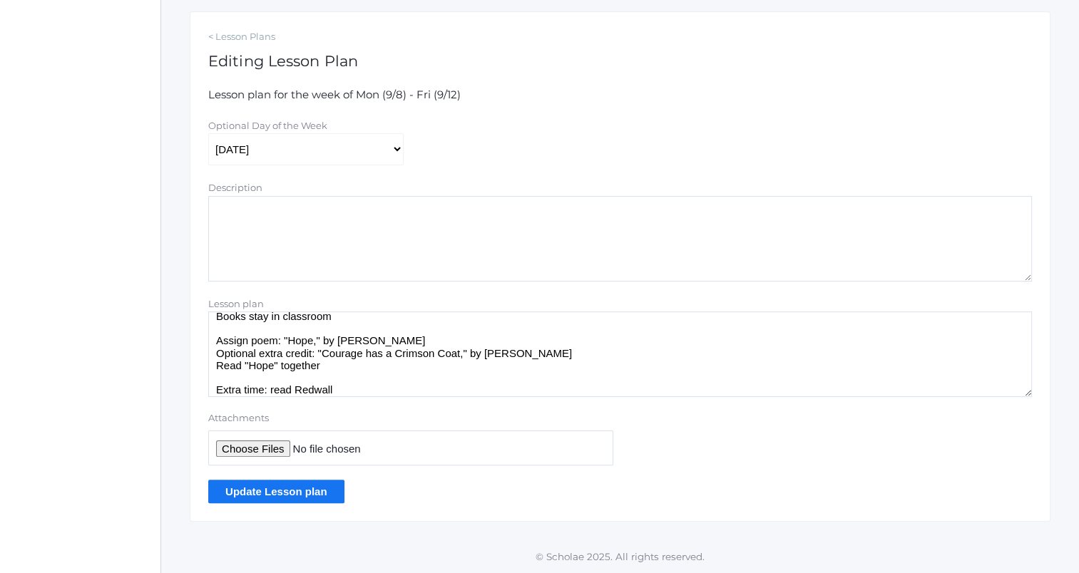
click at [351, 361] on textarea "Books stay in classroom Assign poem" at bounding box center [620, 355] width 824 height 86
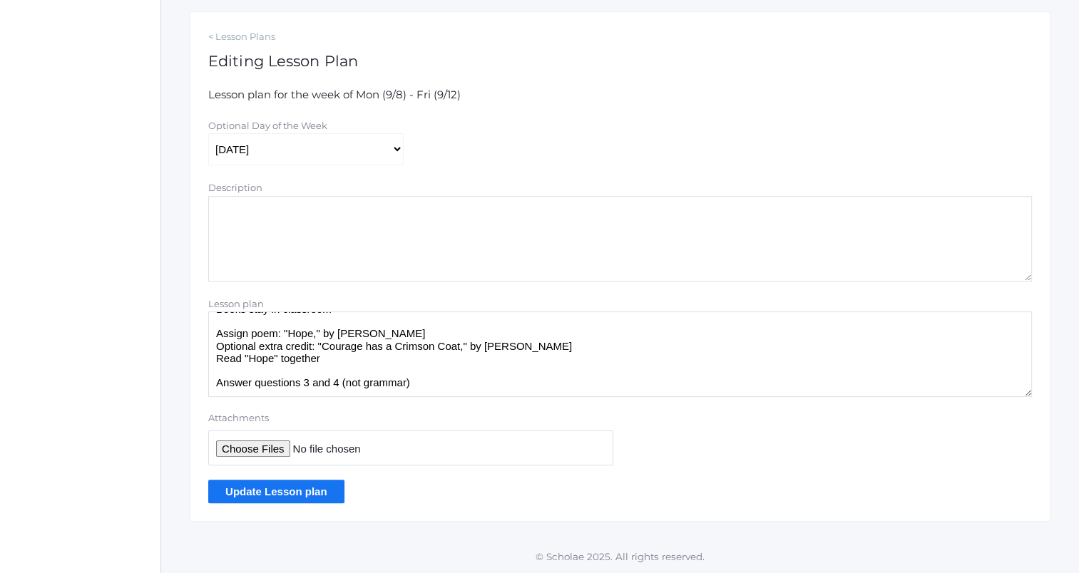
scroll to position [0, 0]
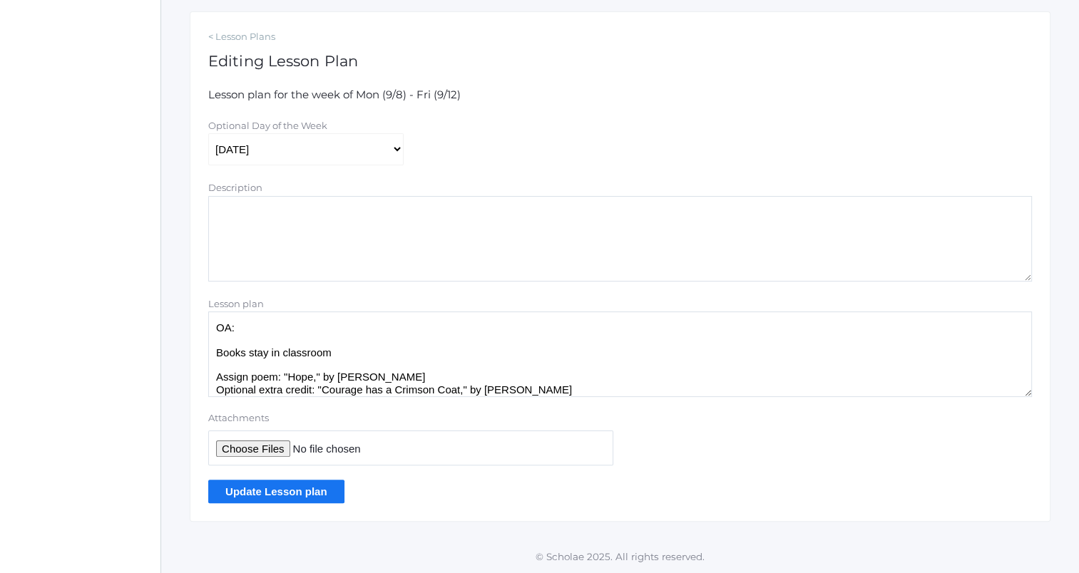
click at [392, 324] on textarea "Books stay in classroom Assign poem" at bounding box center [620, 355] width 824 height 86
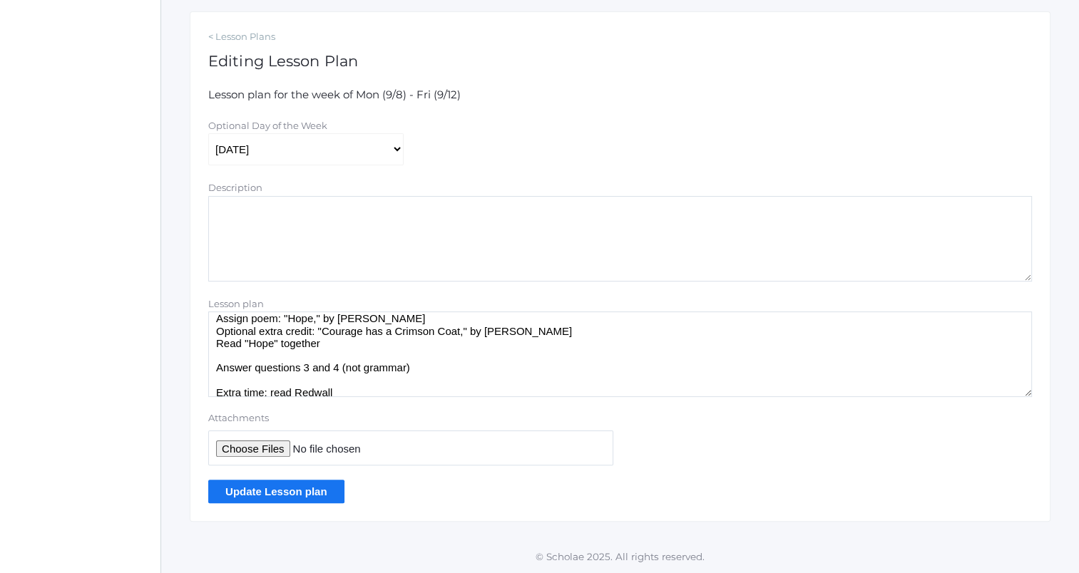
scroll to position [68, 0]
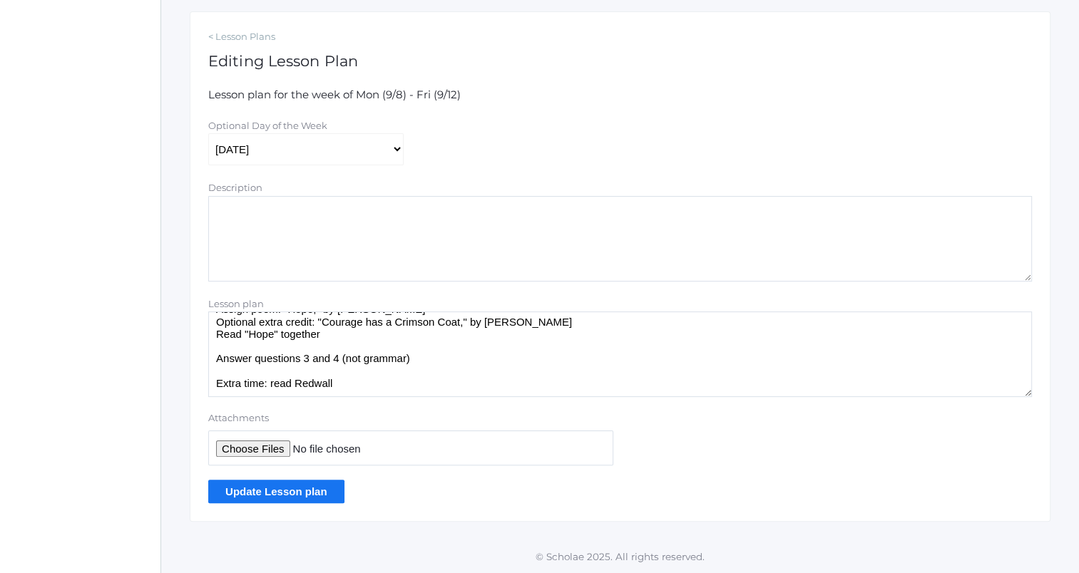
click at [479, 359] on textarea "Books stay in classroom Assign poem" at bounding box center [620, 355] width 824 height 86
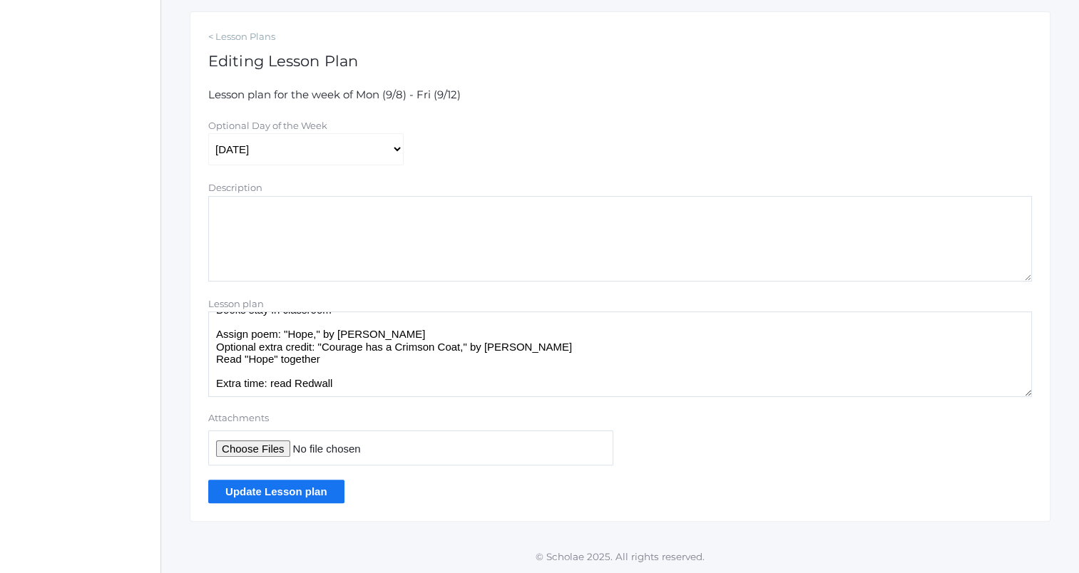
scroll to position [0, 0]
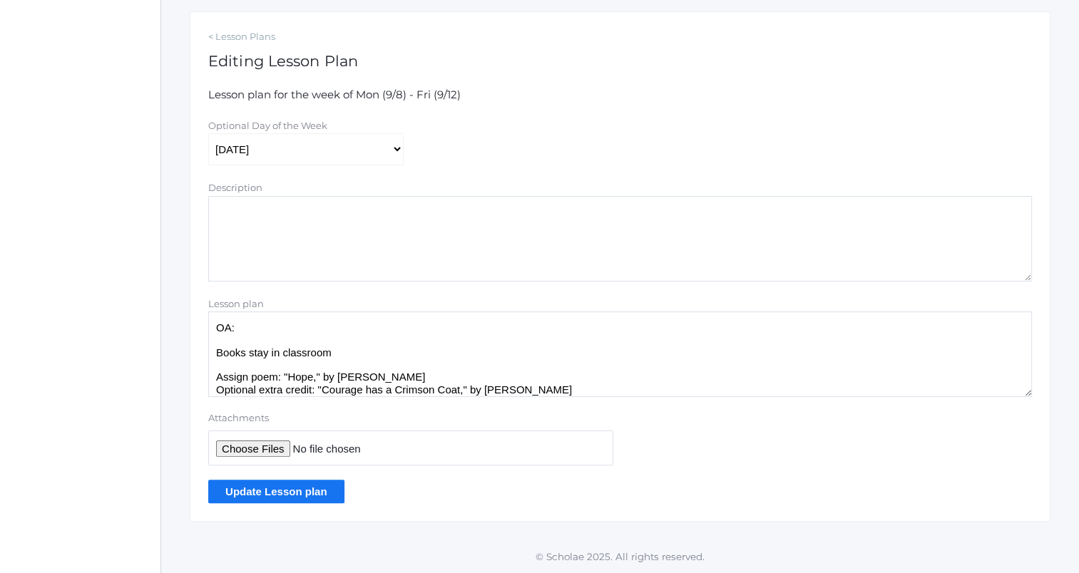
click at [388, 330] on textarea "Books stay in classroom Assign poem" at bounding box center [620, 355] width 824 height 86
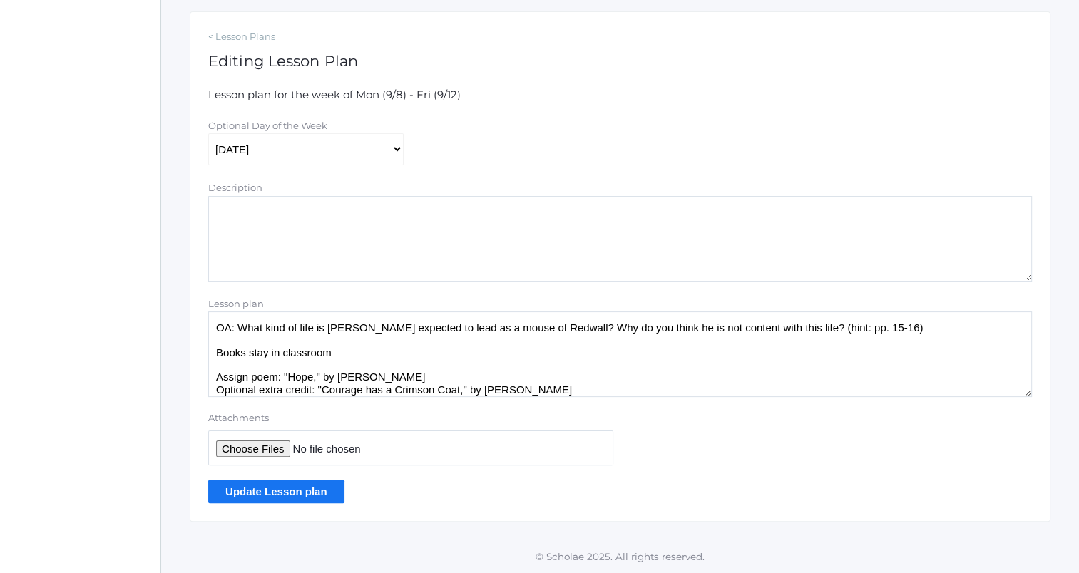
click at [417, 345] on textarea "Books stay in classroom Assign poem" at bounding box center [620, 355] width 824 height 86
click at [422, 357] on textarea "Books stay in classroom Assign poem" at bounding box center [620, 355] width 824 height 86
click at [892, 329] on textarea "Books stay in classroom Assign poem" at bounding box center [620, 355] width 824 height 86
click at [235, 331] on textarea "Books stay in classroom Assign poem" at bounding box center [620, 355] width 824 height 86
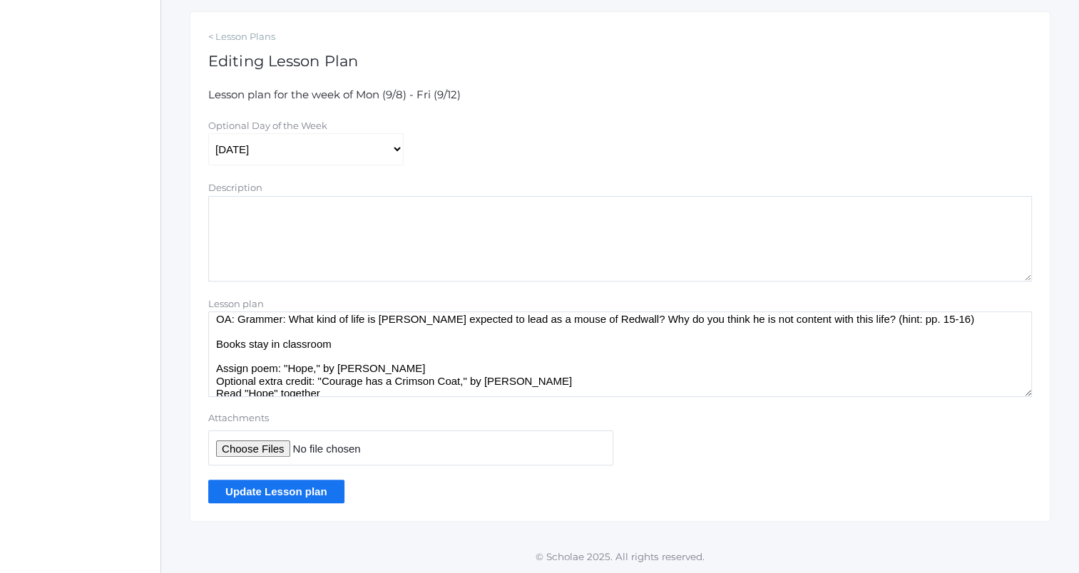
scroll to position [3, 0]
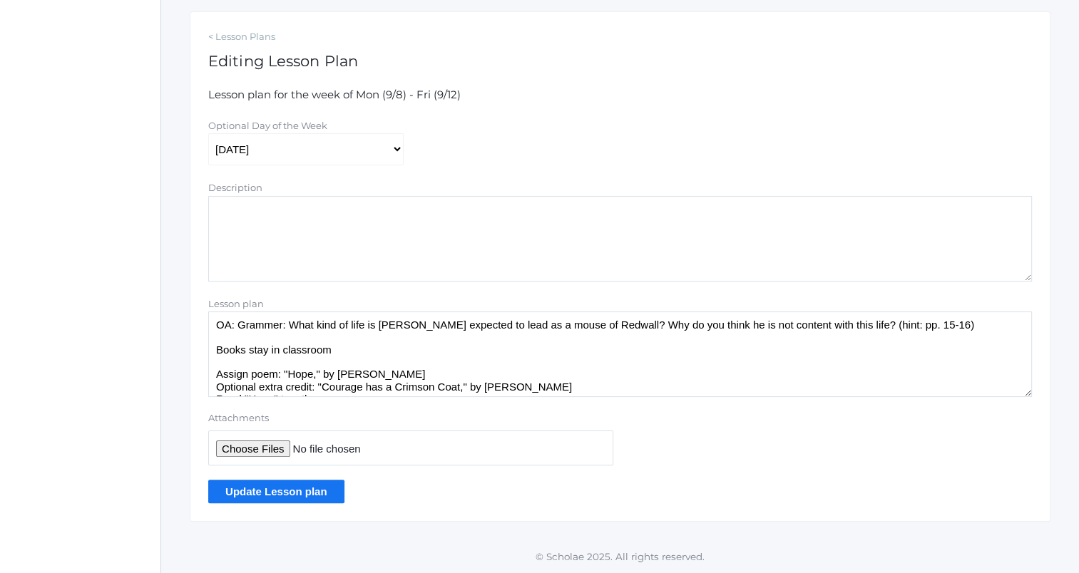
click at [370, 351] on textarea "Books stay in classroom Assign poem" at bounding box center [620, 355] width 824 height 86
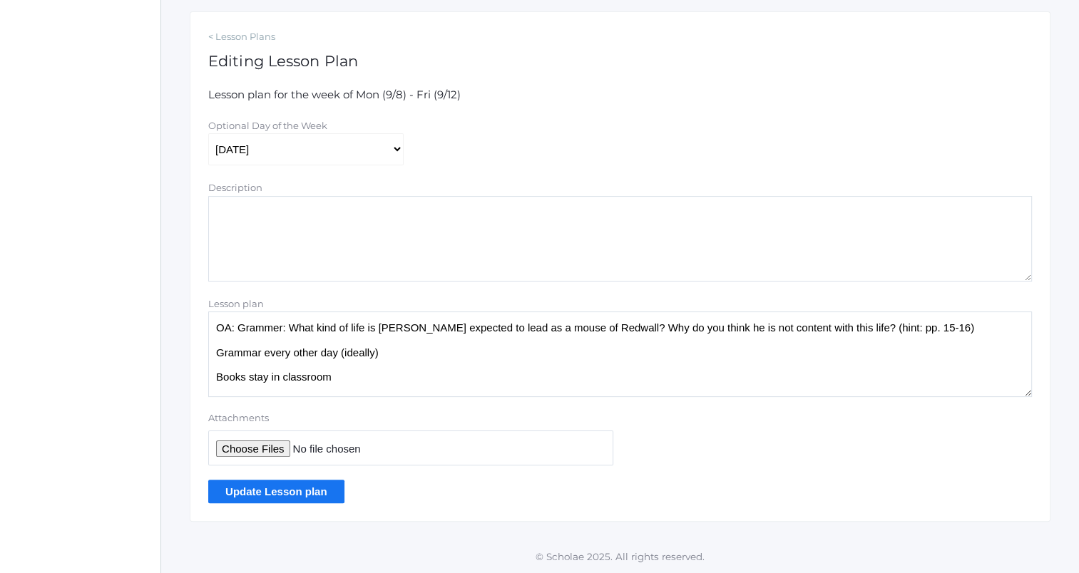
scroll to position [68, 0]
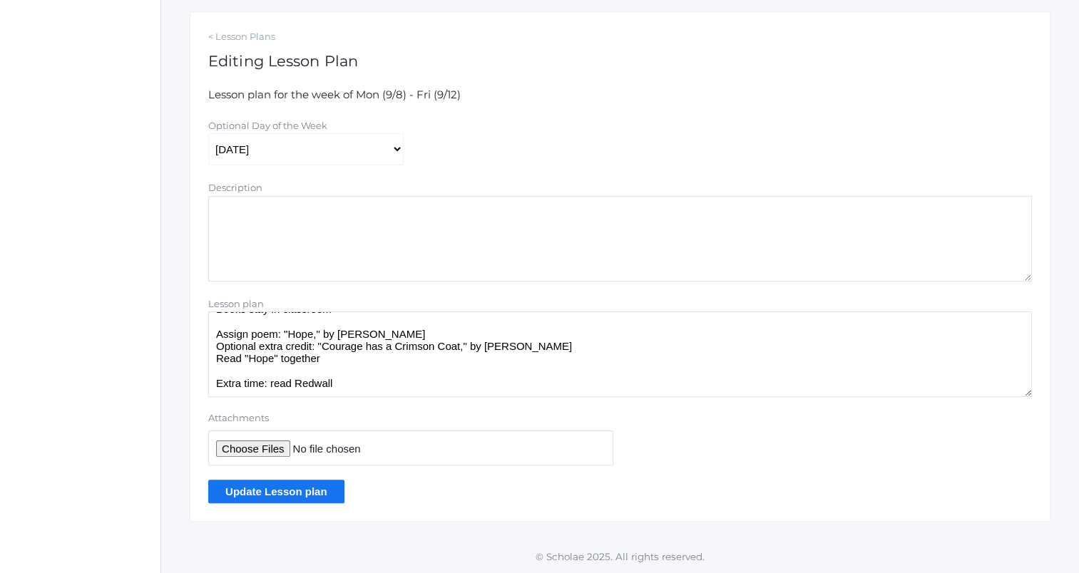
type textarea "OA: Grammer: What kind of life is Matthias expected to lead as a mouse of Redwa…"
click at [321, 494] on input "Update Lesson plan" at bounding box center [276, 492] width 136 height 24
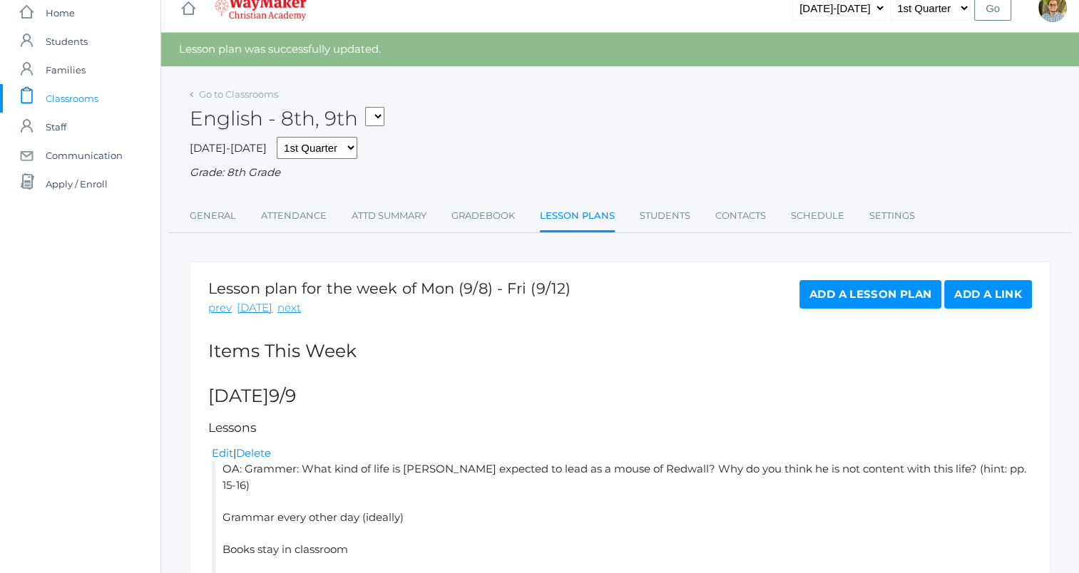
scroll to position [16, 0]
